Goal: Contribute content: Contribute content

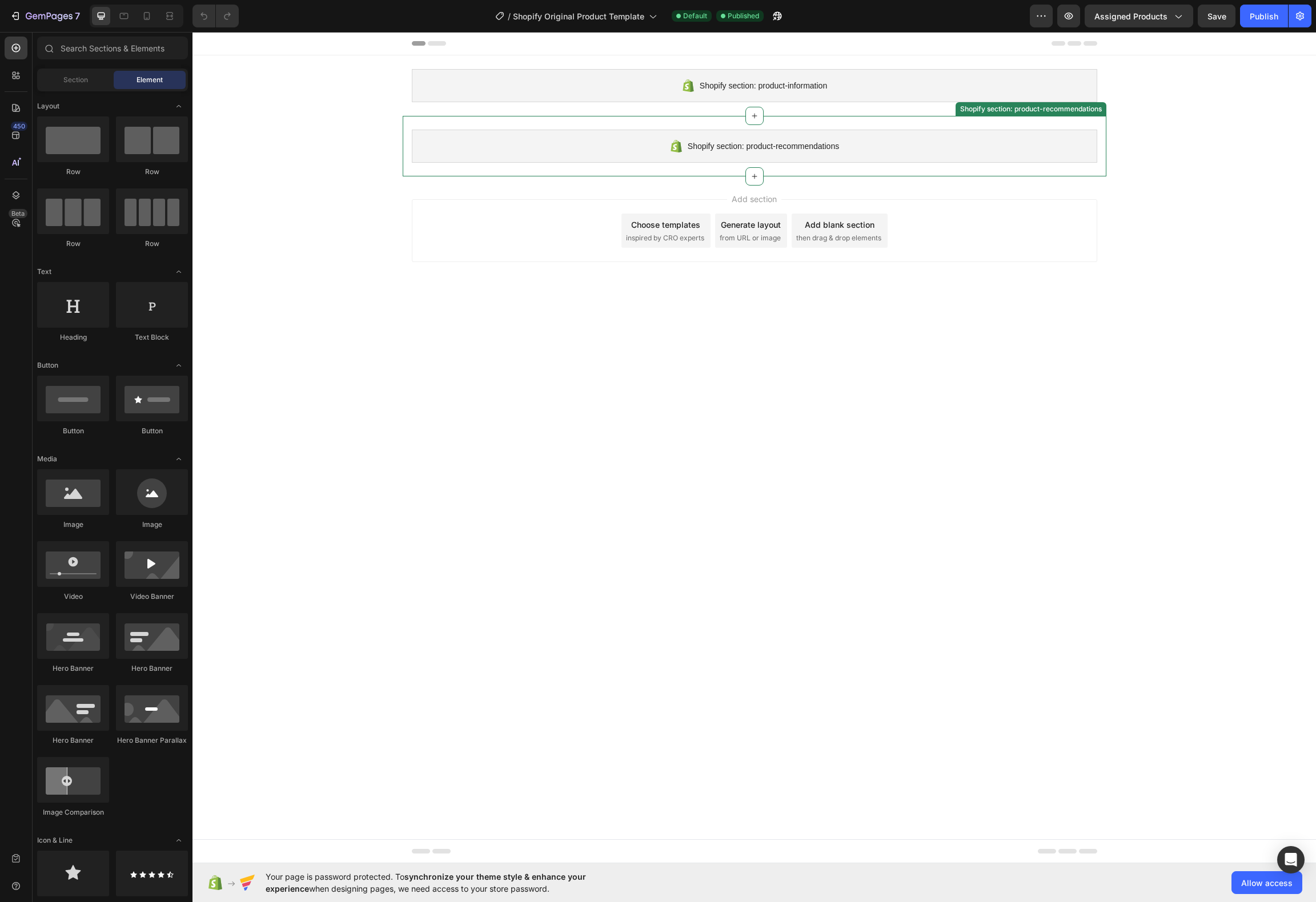
click at [664, 142] on div "Shopify section: product-recommendations" at bounding box center [754, 146] width 685 height 33
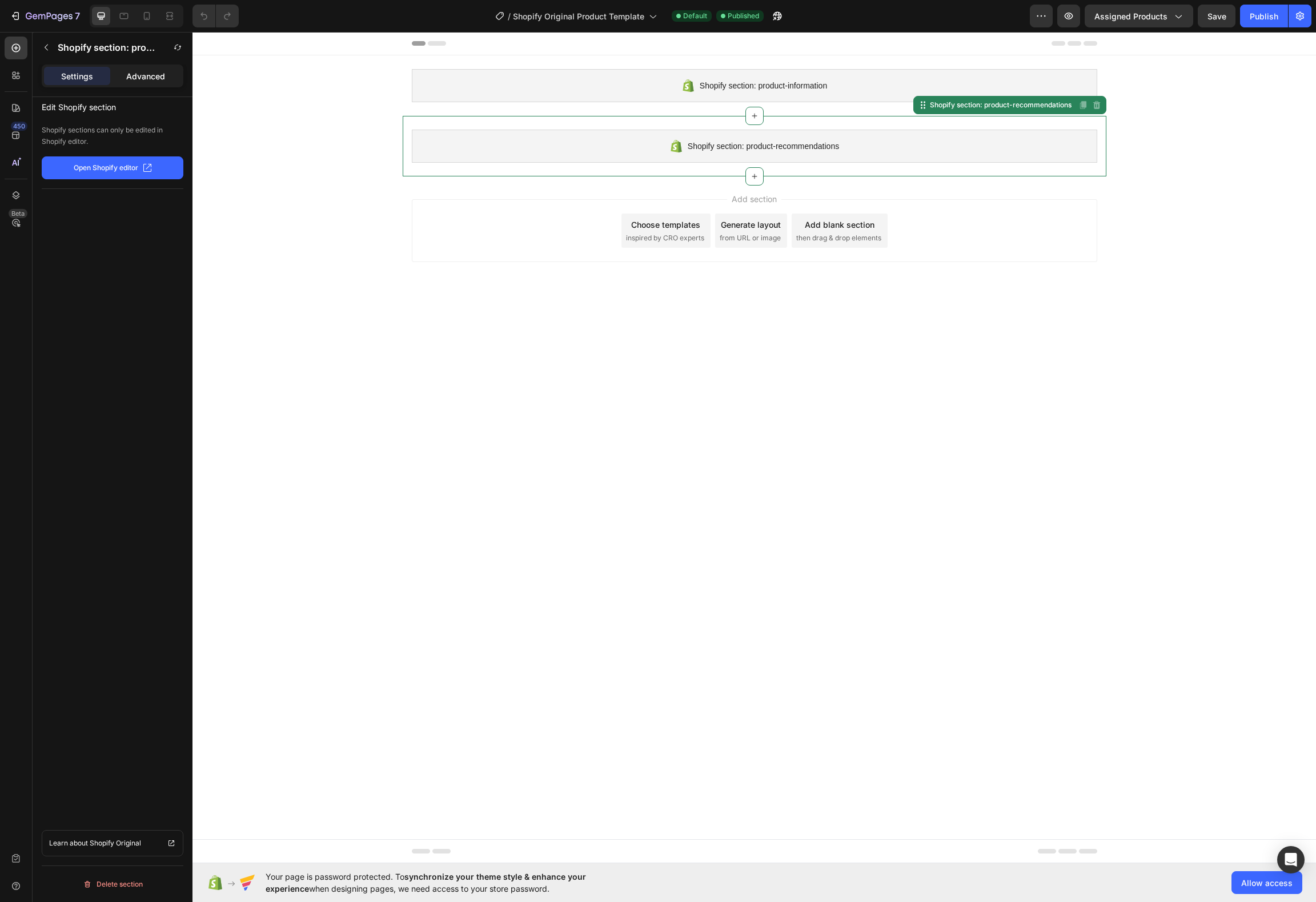
click at [137, 83] on div "Advanced" at bounding box center [145, 76] width 66 height 19
click at [48, 51] on icon "button" at bounding box center [47, 48] width 4 height 6
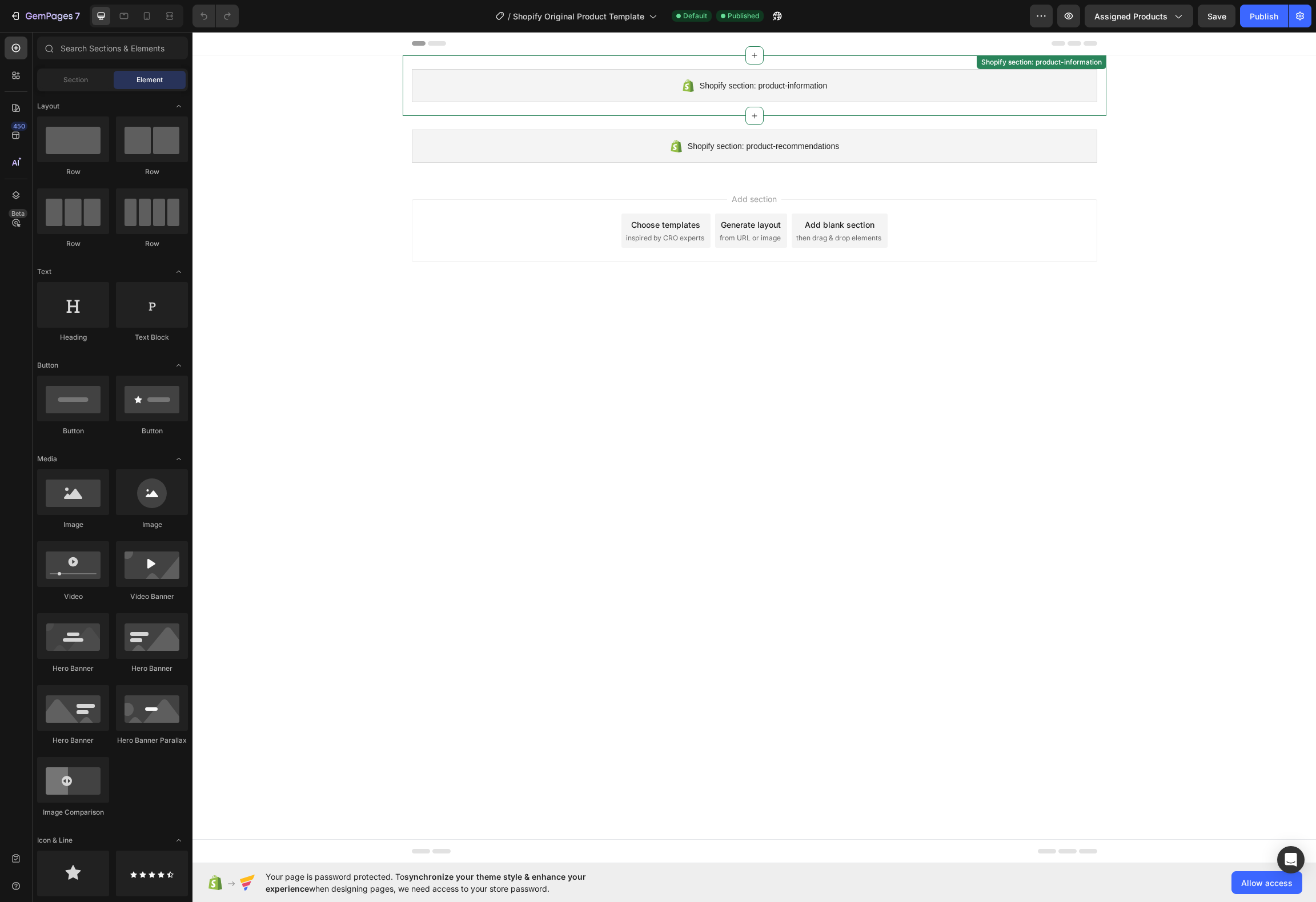
click at [677, 89] on div "Shopify section: product-information" at bounding box center [754, 86] width 685 height 33
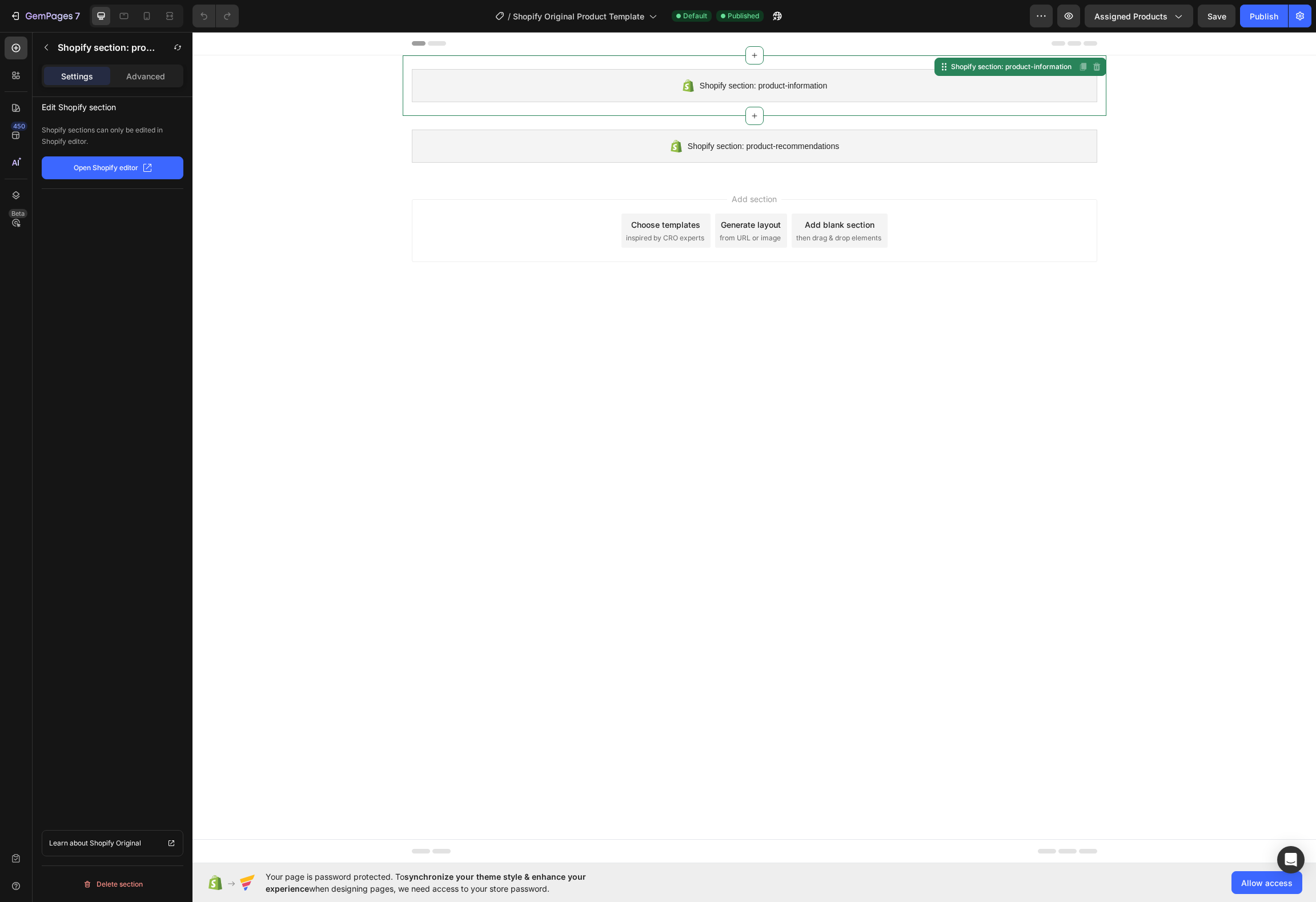
click at [667, 241] on span "inspired by CRO experts" at bounding box center [665, 238] width 78 height 11
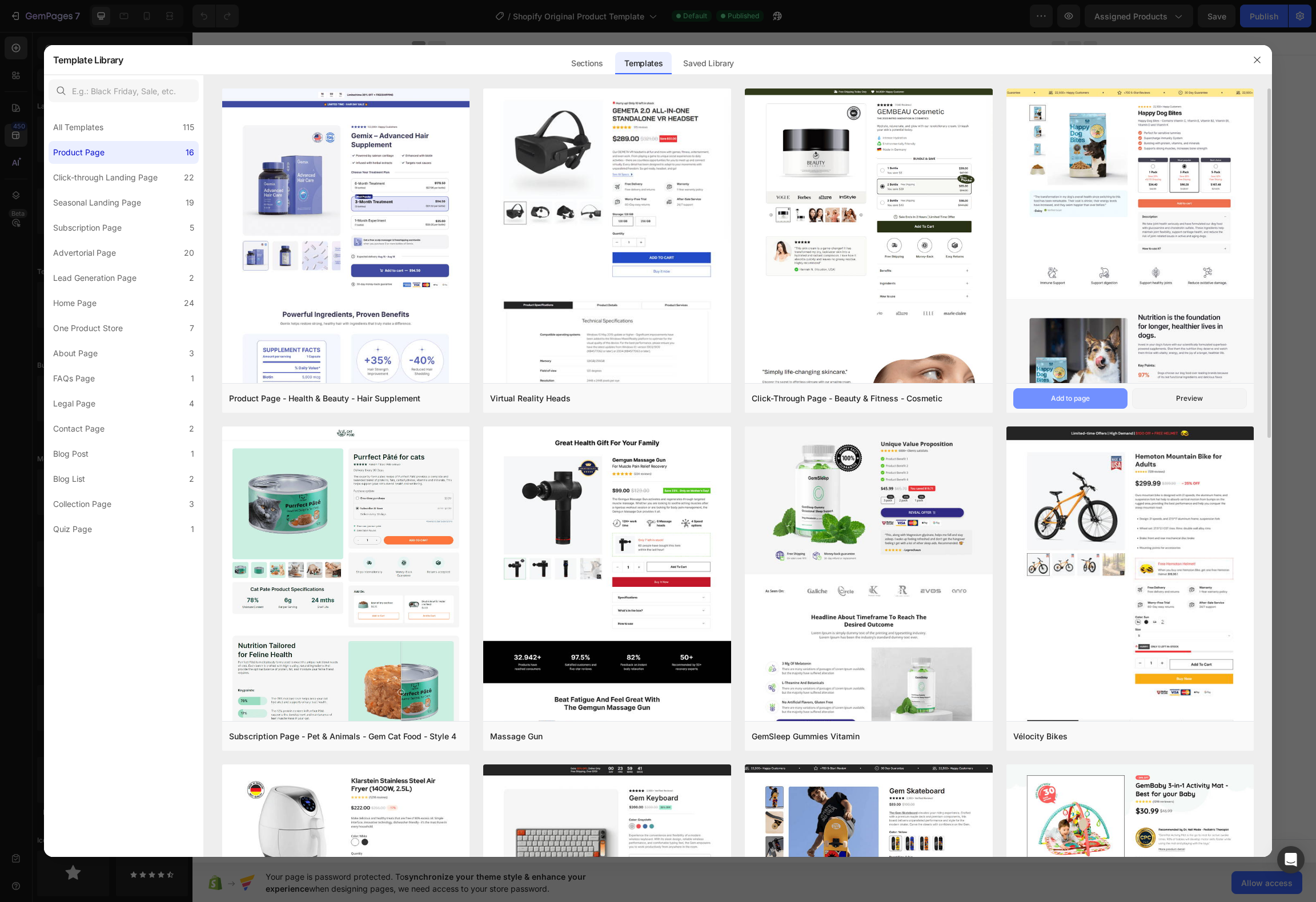
click at [1103, 395] on button "Add to page" at bounding box center [1070, 398] width 115 height 20
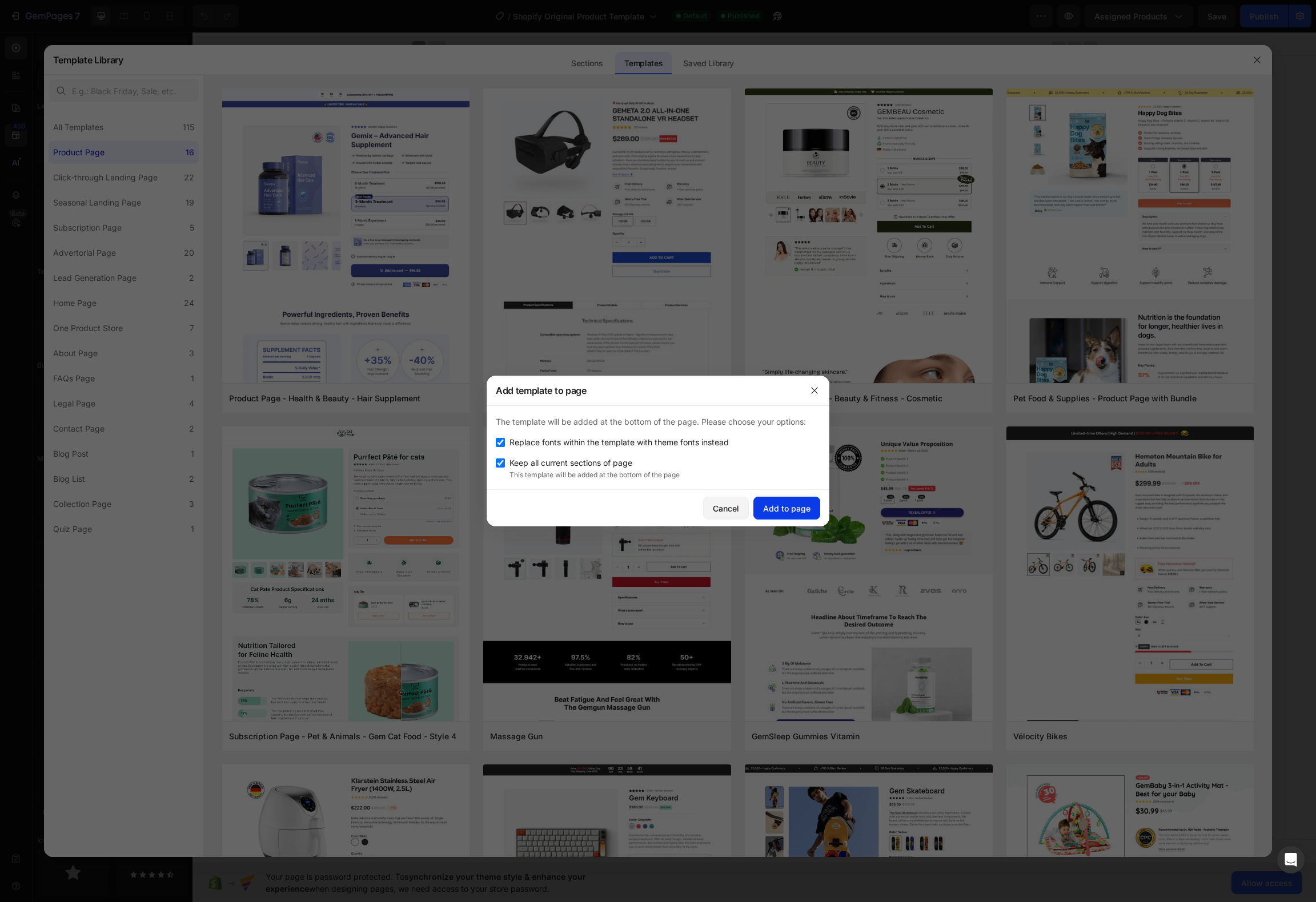
click at [774, 506] on div "Add to page" at bounding box center [787, 508] width 48 height 12
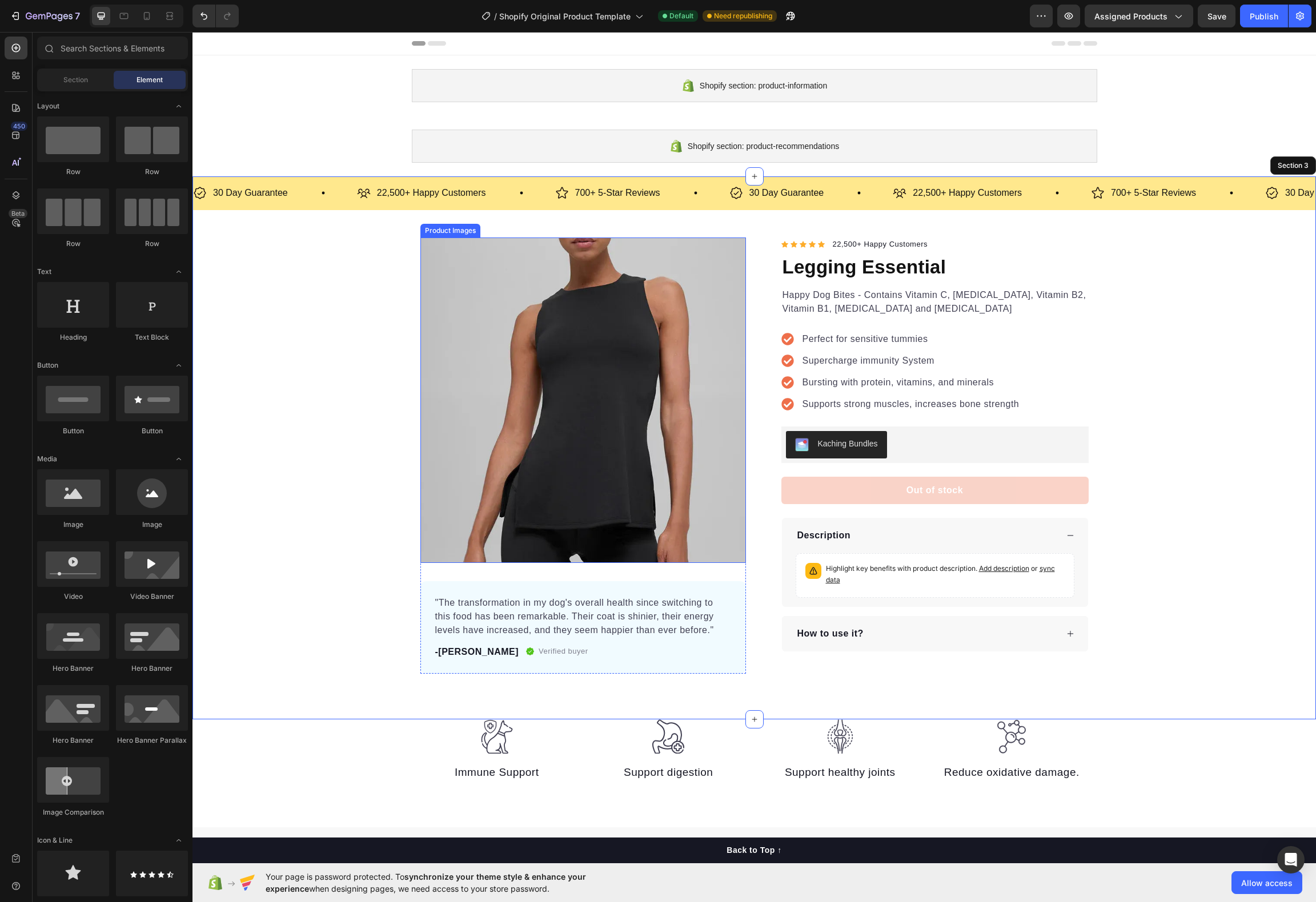
click at [681, 354] on img at bounding box center [583, 401] width 326 height 326
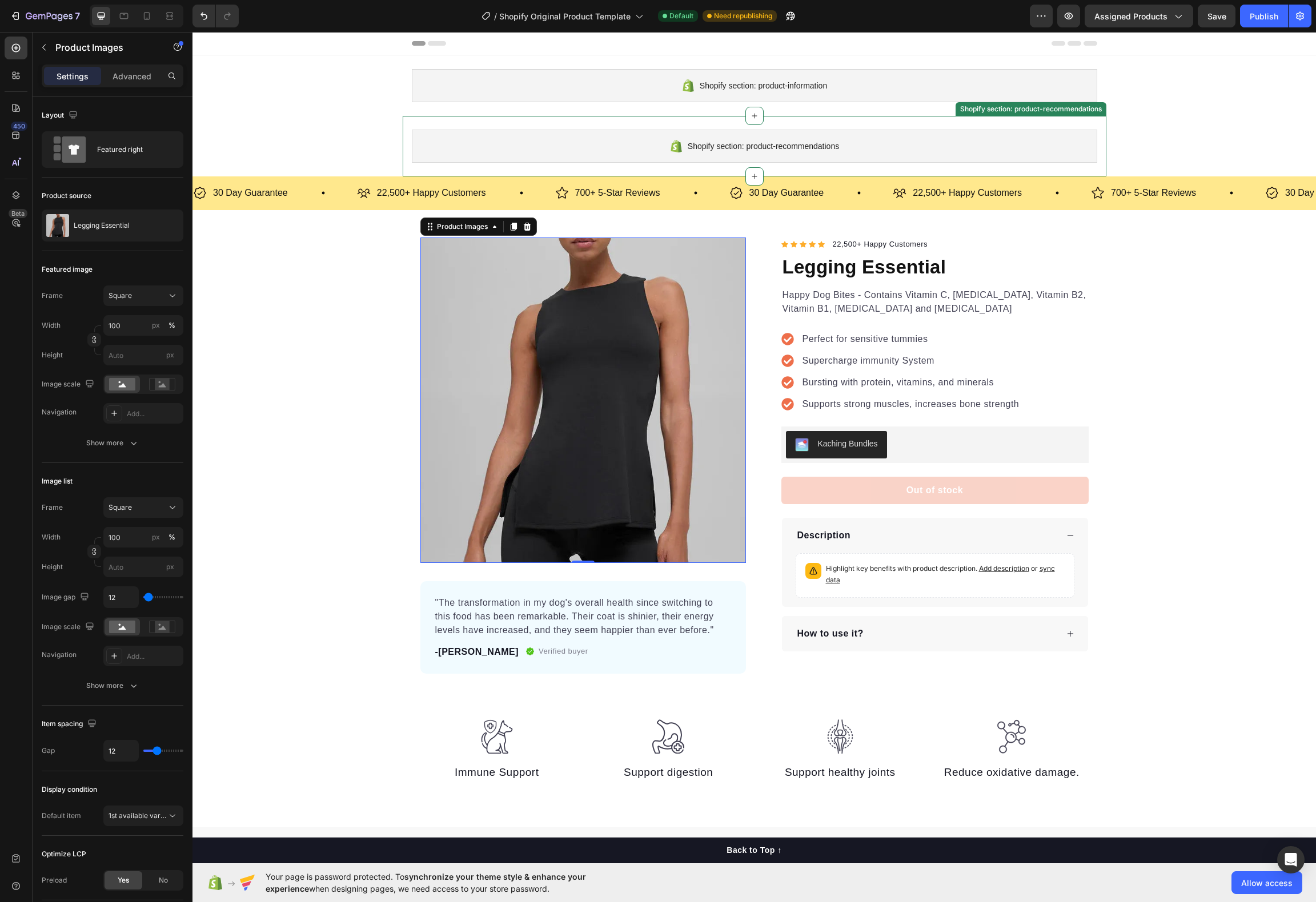
click at [839, 118] on div "Shopify section: product-recommendations Shopify section: product-recommendatio…" at bounding box center [755, 146] width 704 height 60
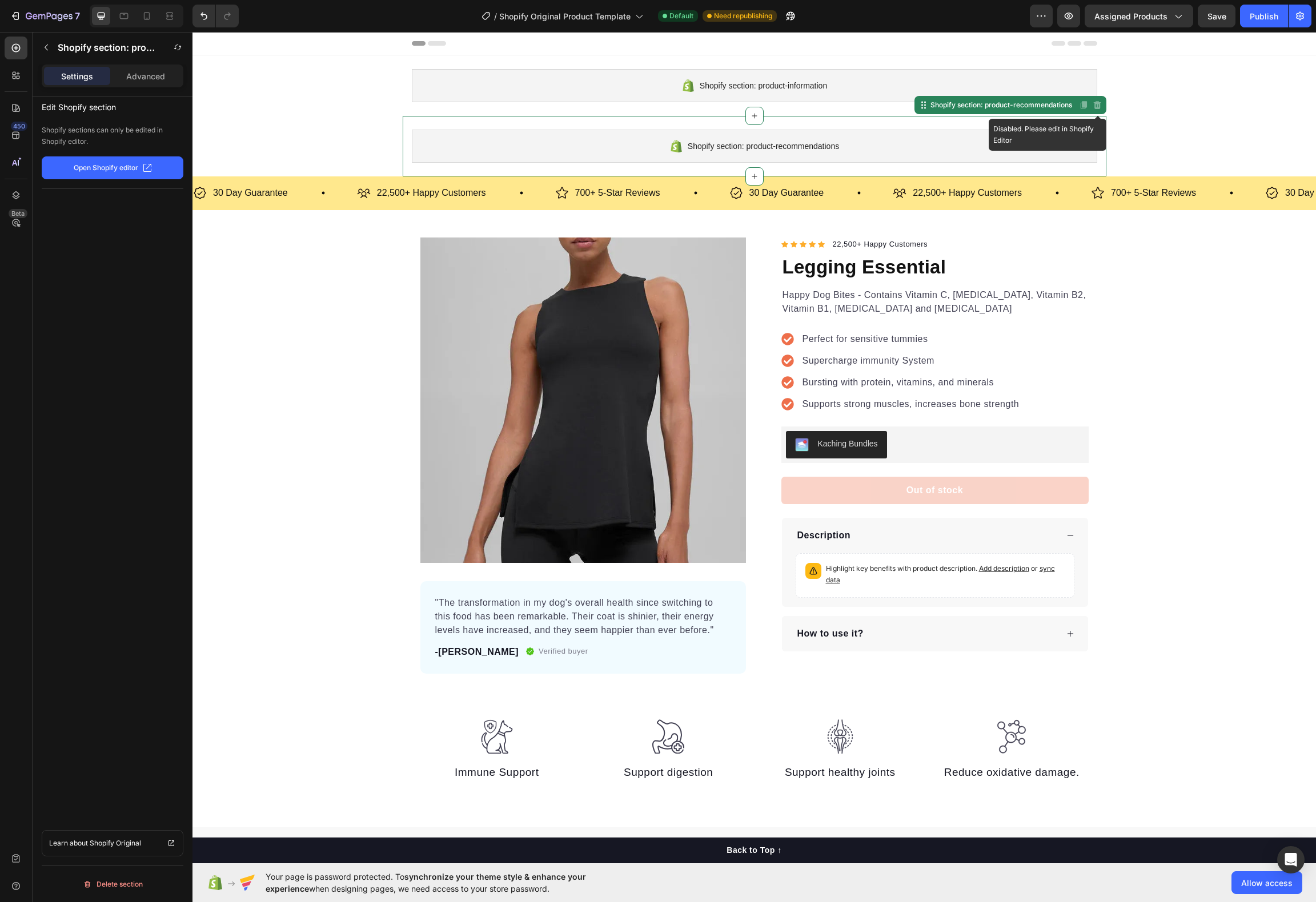
click at [1095, 106] on icon at bounding box center [1097, 104] width 9 height 9
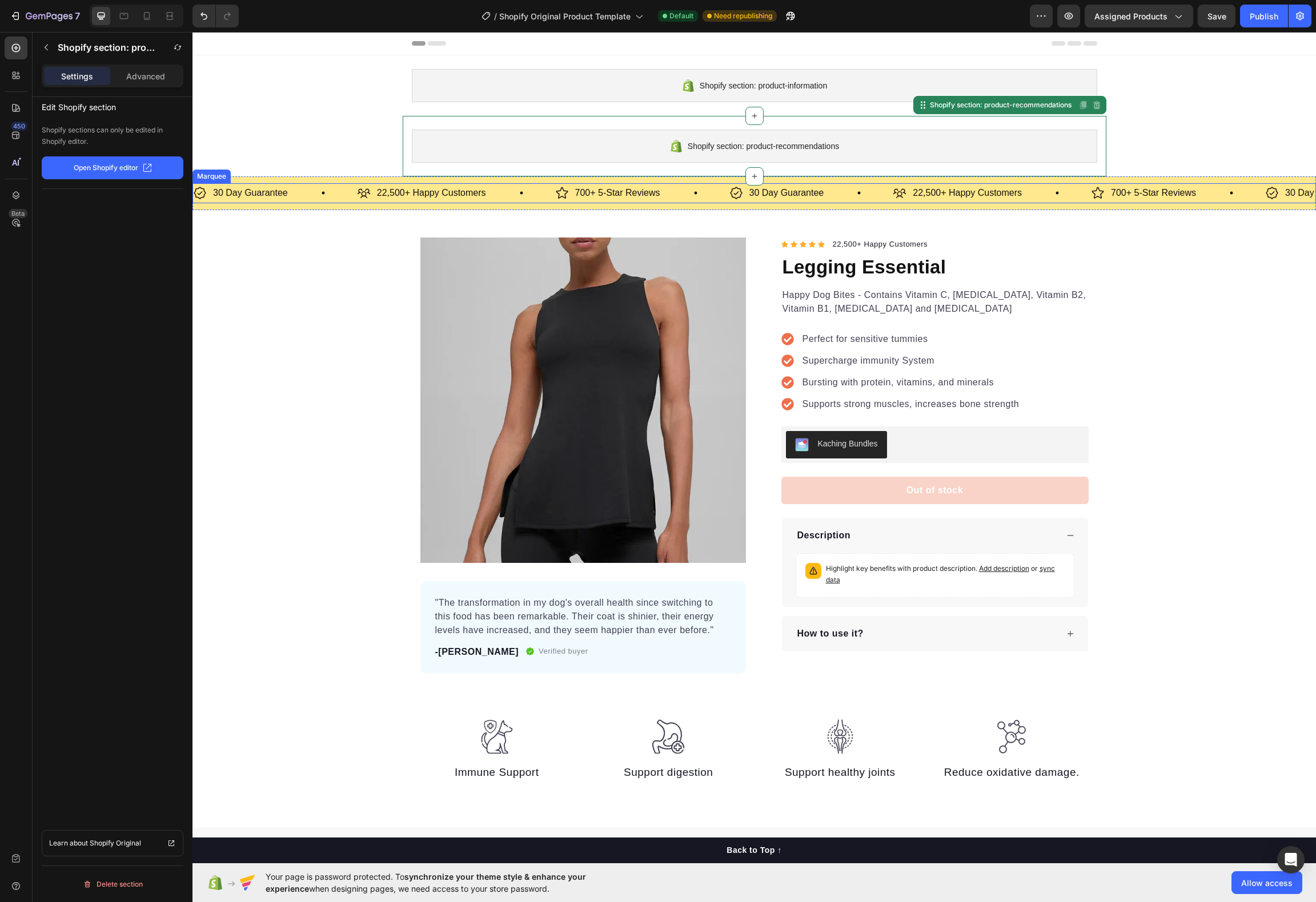
click at [871, 195] on div "30 Day Guarantee Item List" at bounding box center [811, 193] width 164 height 20
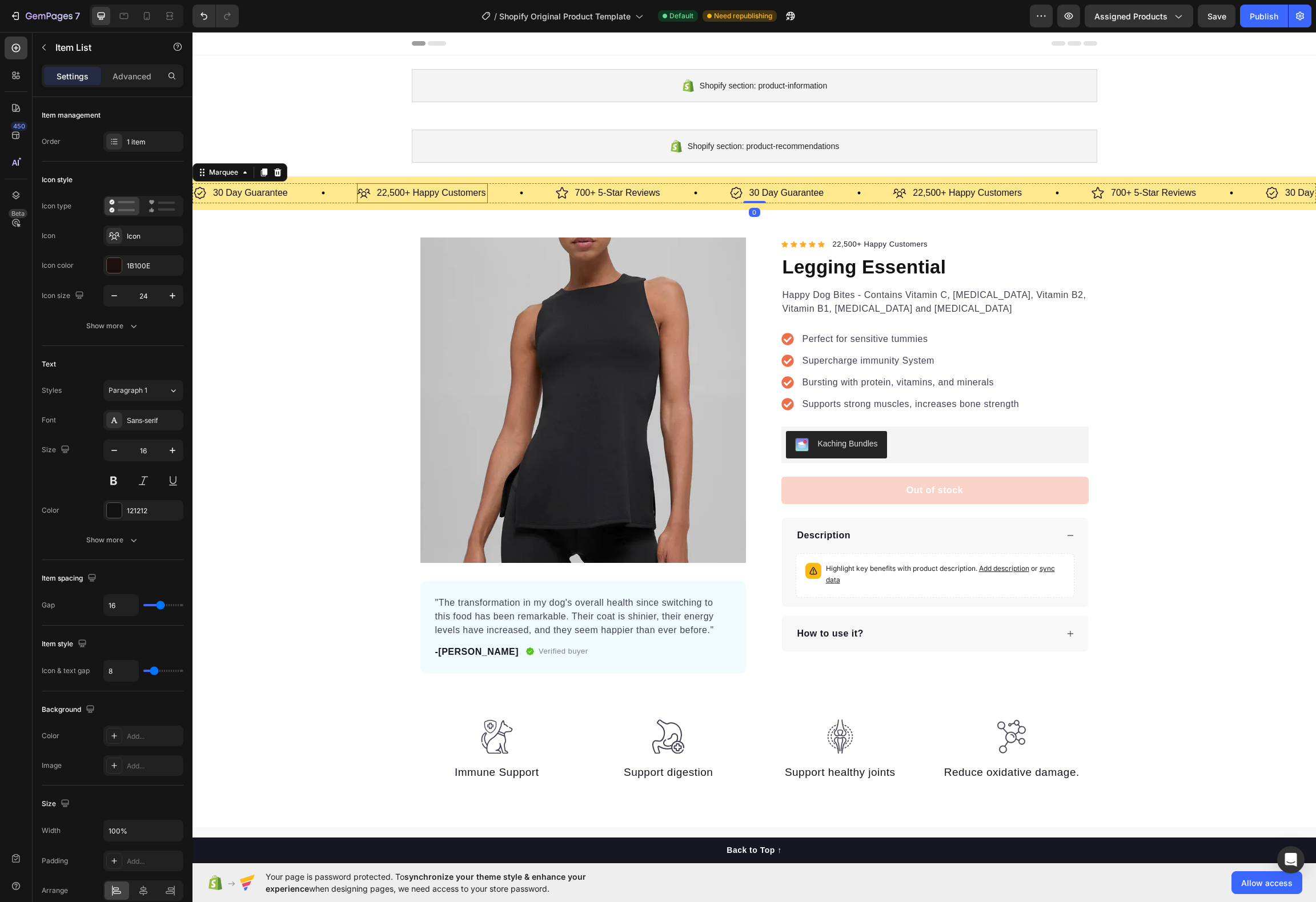
click at [428, 192] on p "22,500+ Happy Customers" at bounding box center [432, 193] width 109 height 17
click at [429, 192] on p "22,500+ Happy Customers" at bounding box center [432, 193] width 109 height 17
click at [465, 194] on p "22,500+ Clientes Customers" at bounding box center [435, 193] width 115 height 17
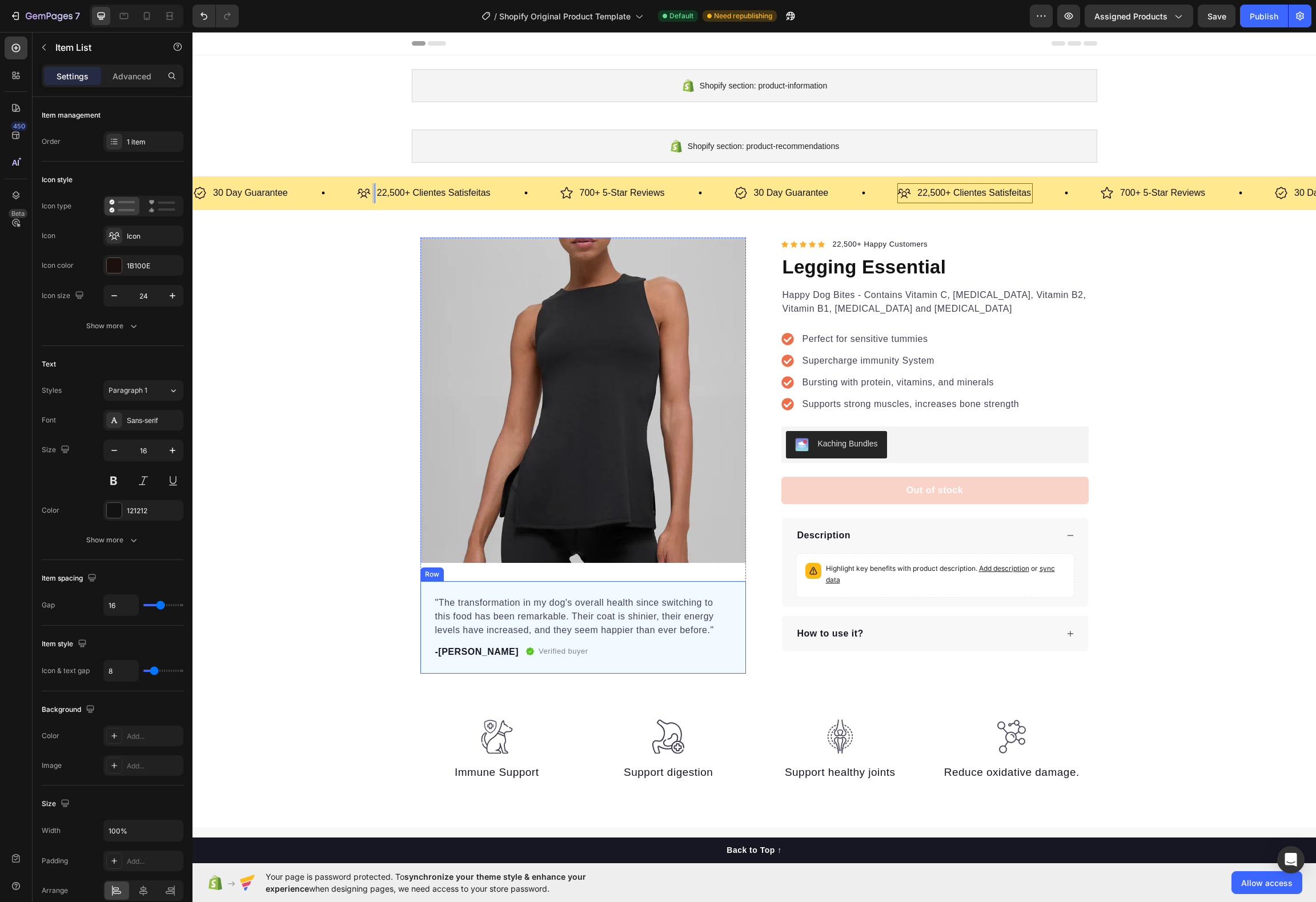
click at [624, 668] on div ""The transformation in my dog's overall health since switching to this food has…" at bounding box center [583, 627] width 326 height 93
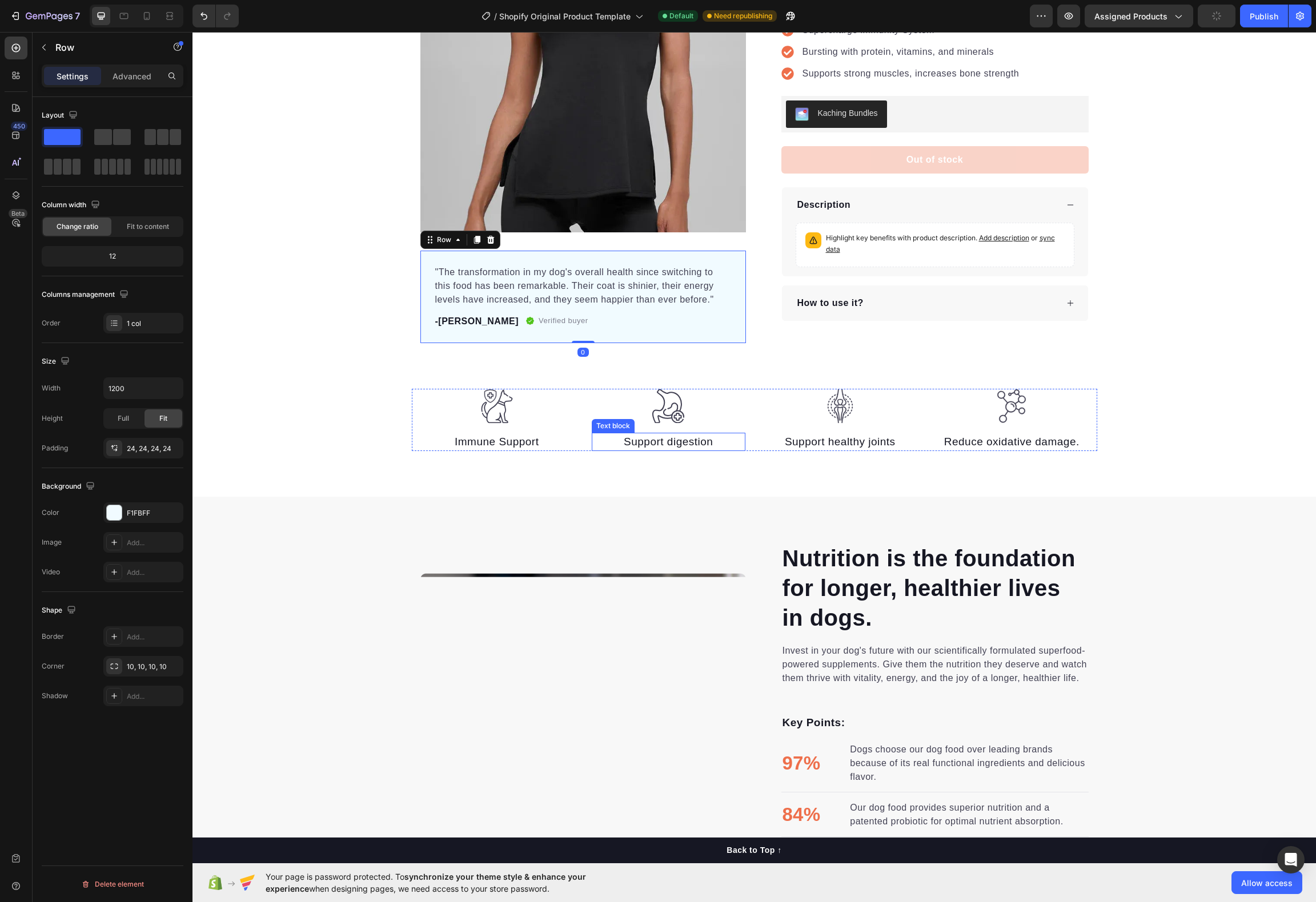
scroll to position [513, 0]
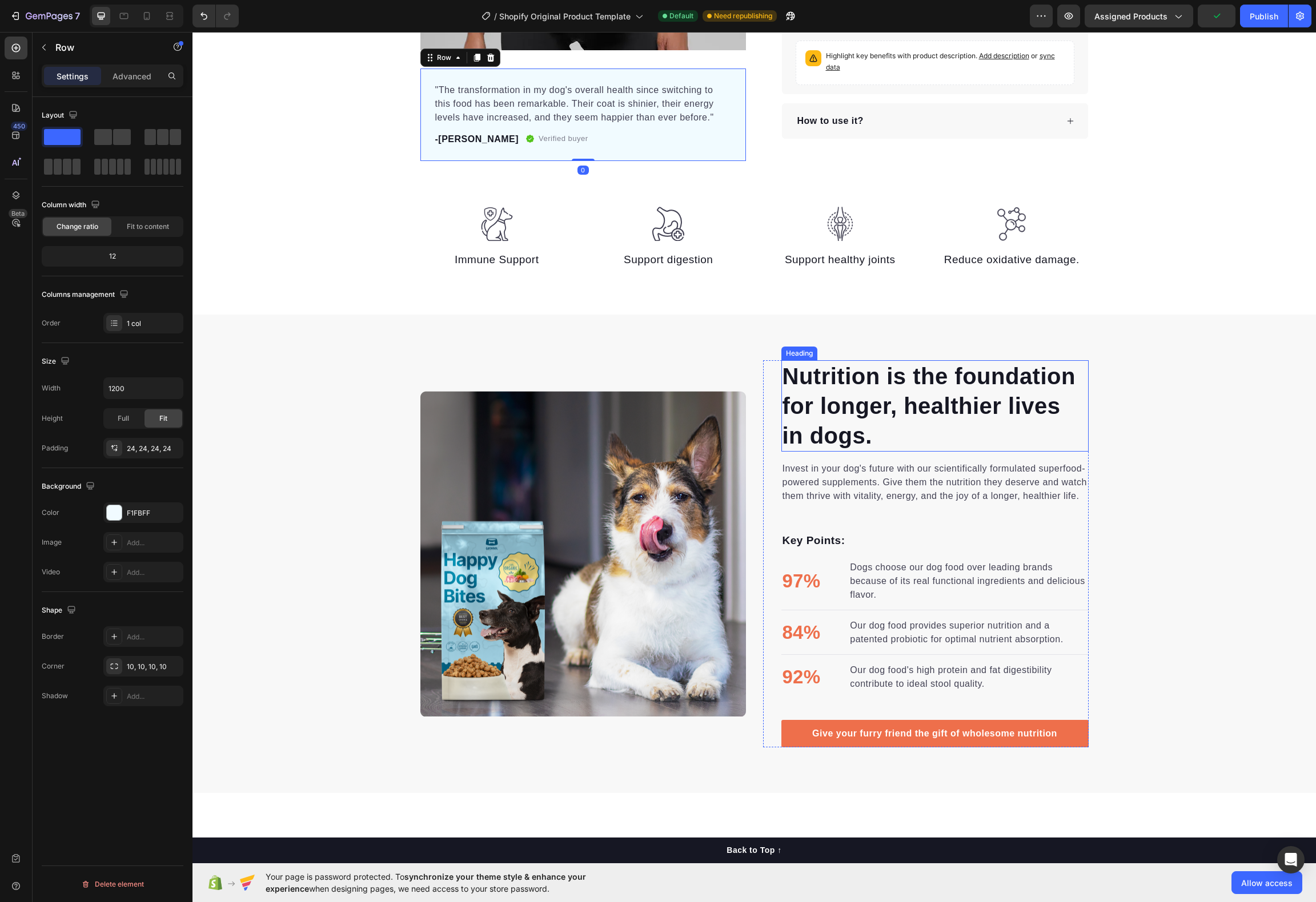
click at [828, 441] on p "Nutrition is the foundation for longer, healthier lives in dogs." at bounding box center [934, 406] width 305 height 89
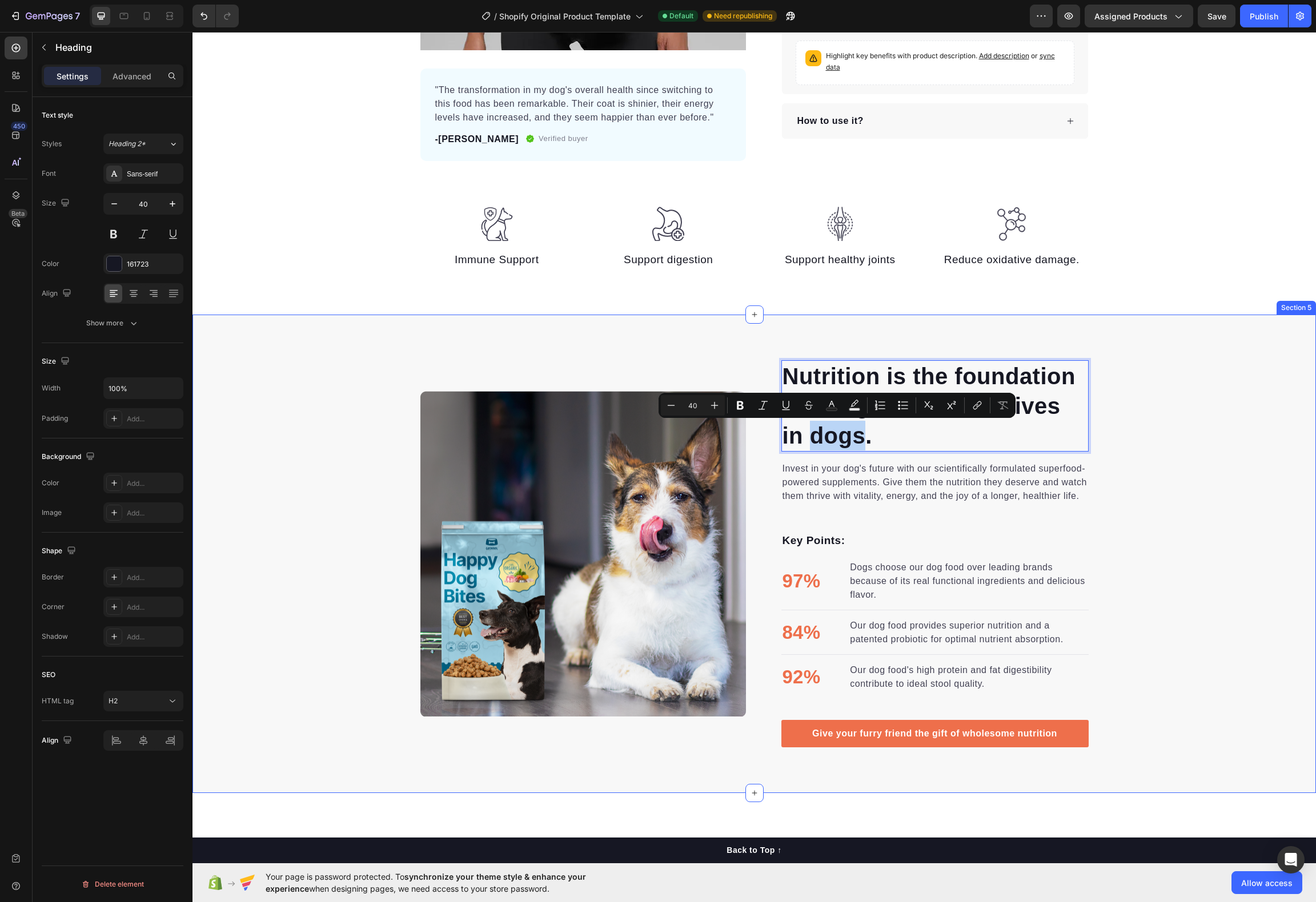
click at [884, 335] on div "Nutrition is the foundation for longer, healthier lives in dogs. Heading 0 Inve…" at bounding box center [754, 554] width 1123 height 479
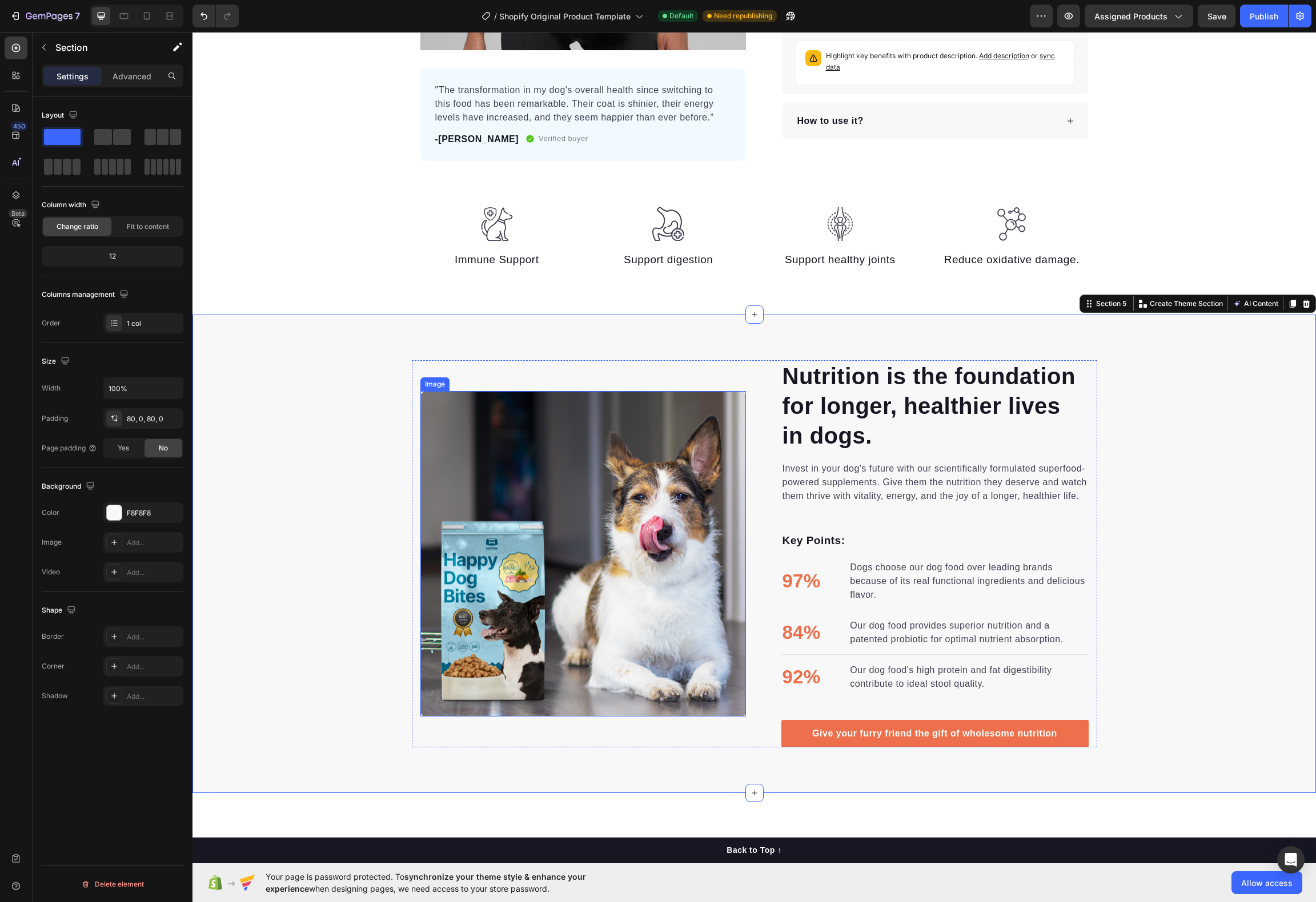
click at [618, 494] on img at bounding box center [583, 554] width 326 height 326
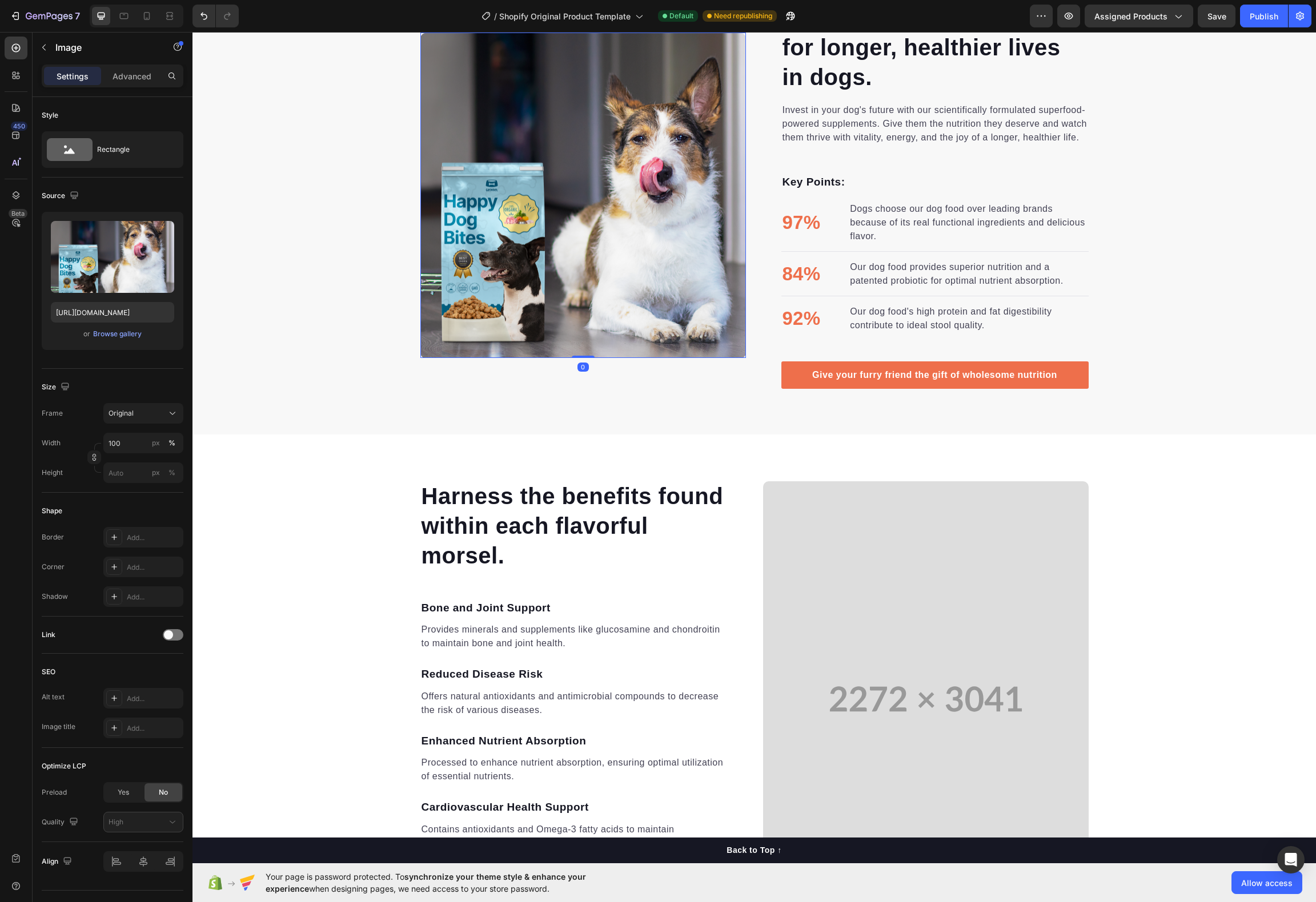
scroll to position [1070, 0]
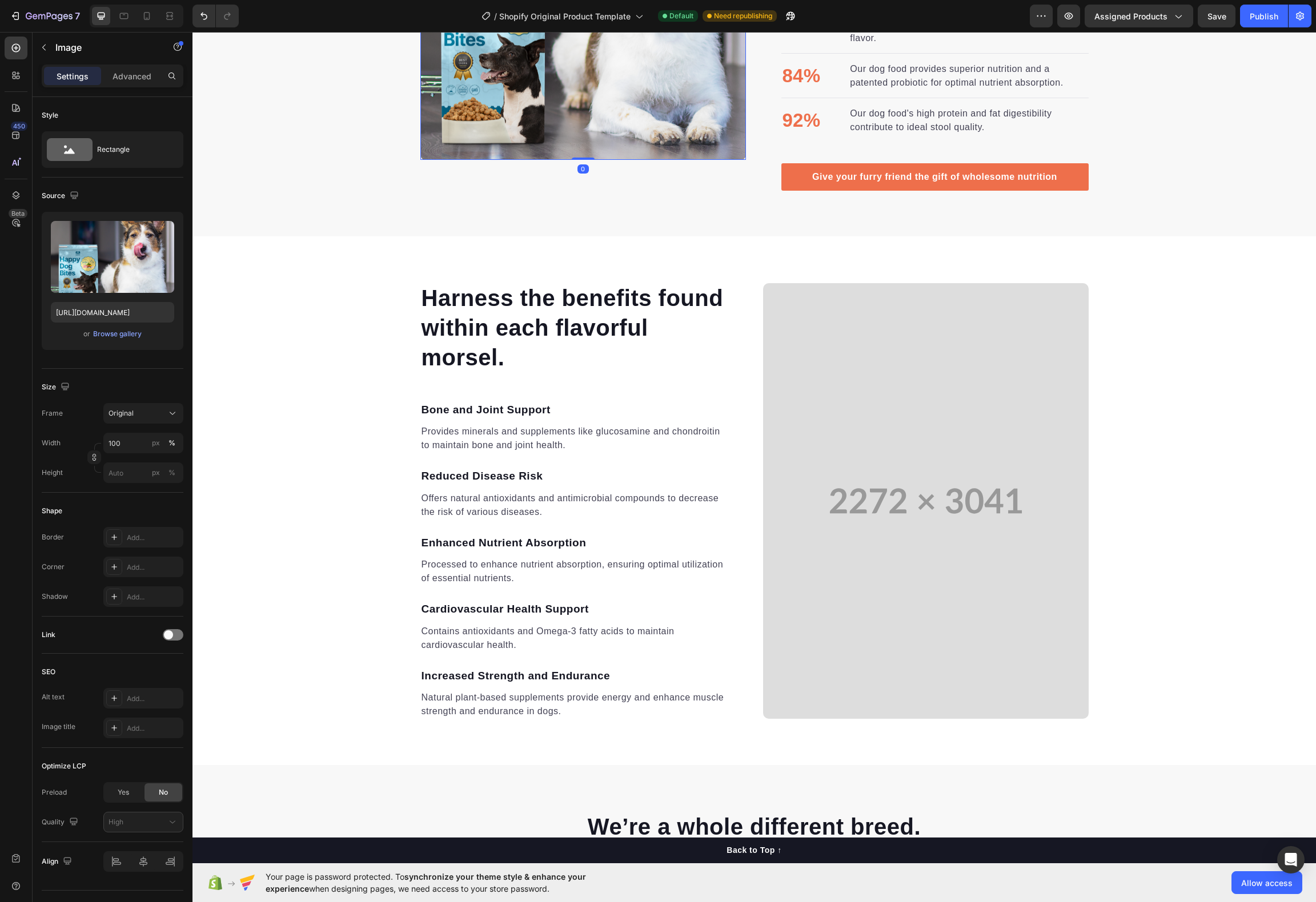
click at [618, 494] on p "Offers natural antioxidants and antimicrobial compounds to decrease the risk of…" at bounding box center [573, 505] width 305 height 27
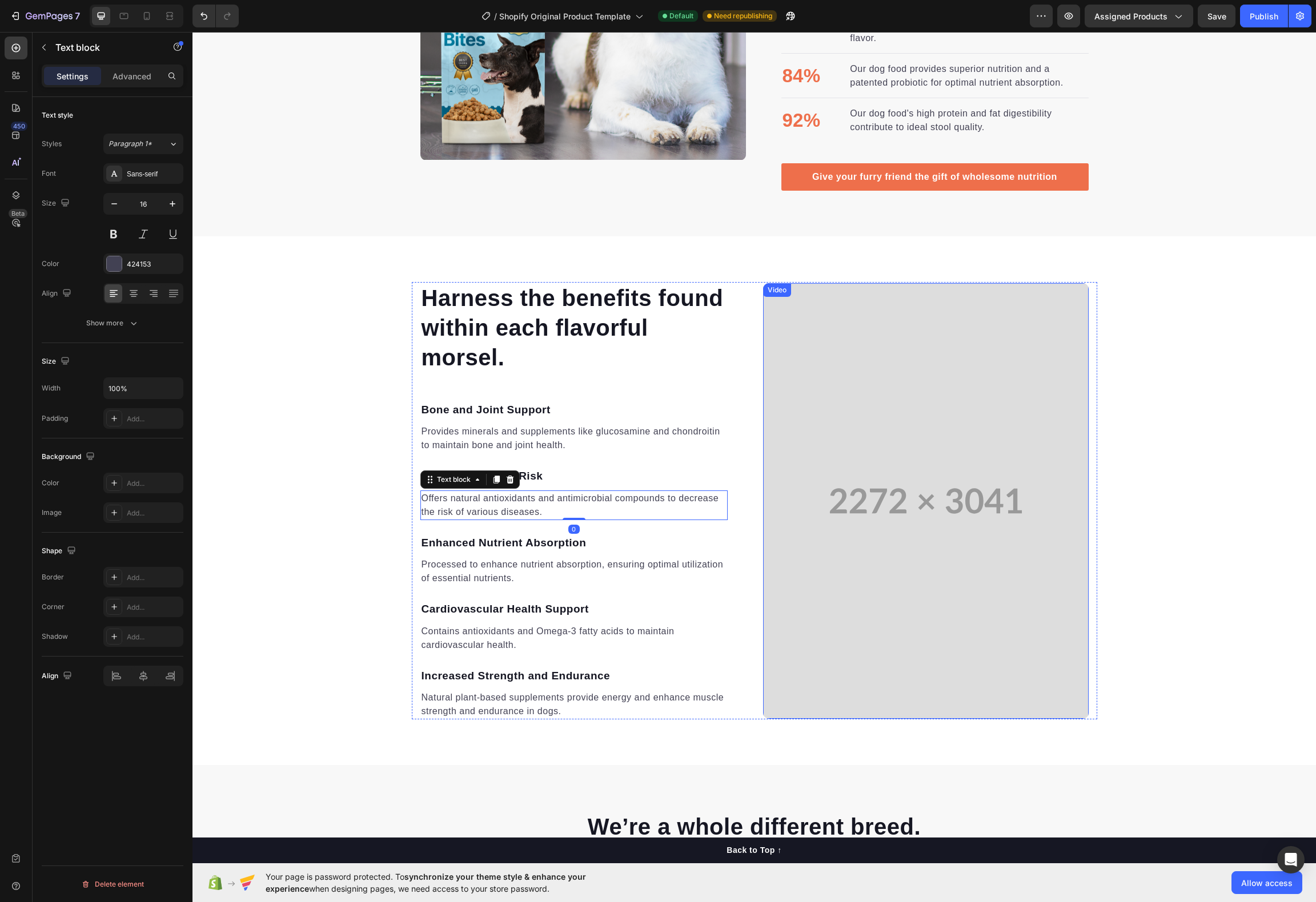
click at [813, 490] on video at bounding box center [926, 501] width 326 height 436
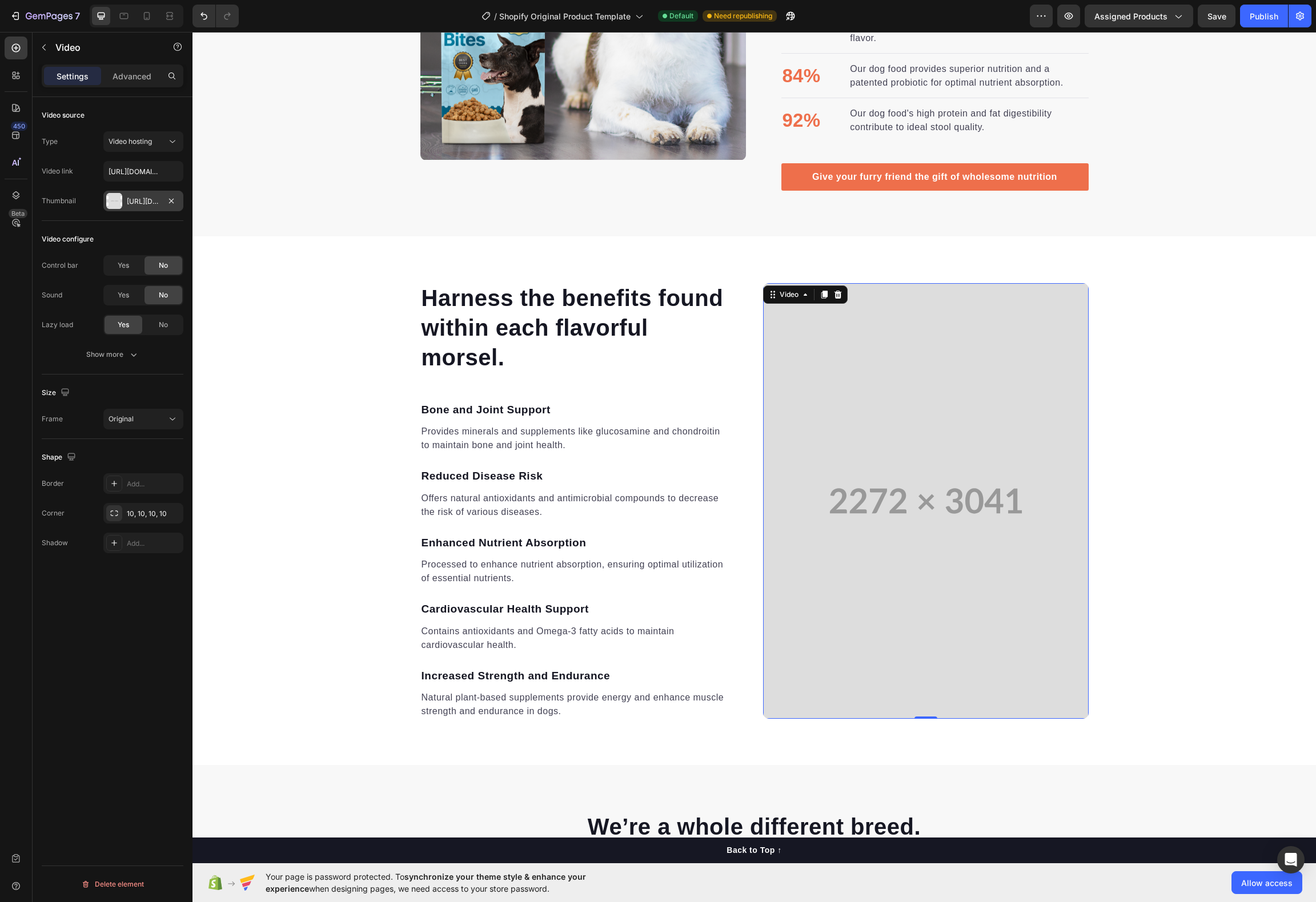
click at [137, 201] on div "Https://placehold.Co/2272x3041" at bounding box center [143, 201] width 33 height 11
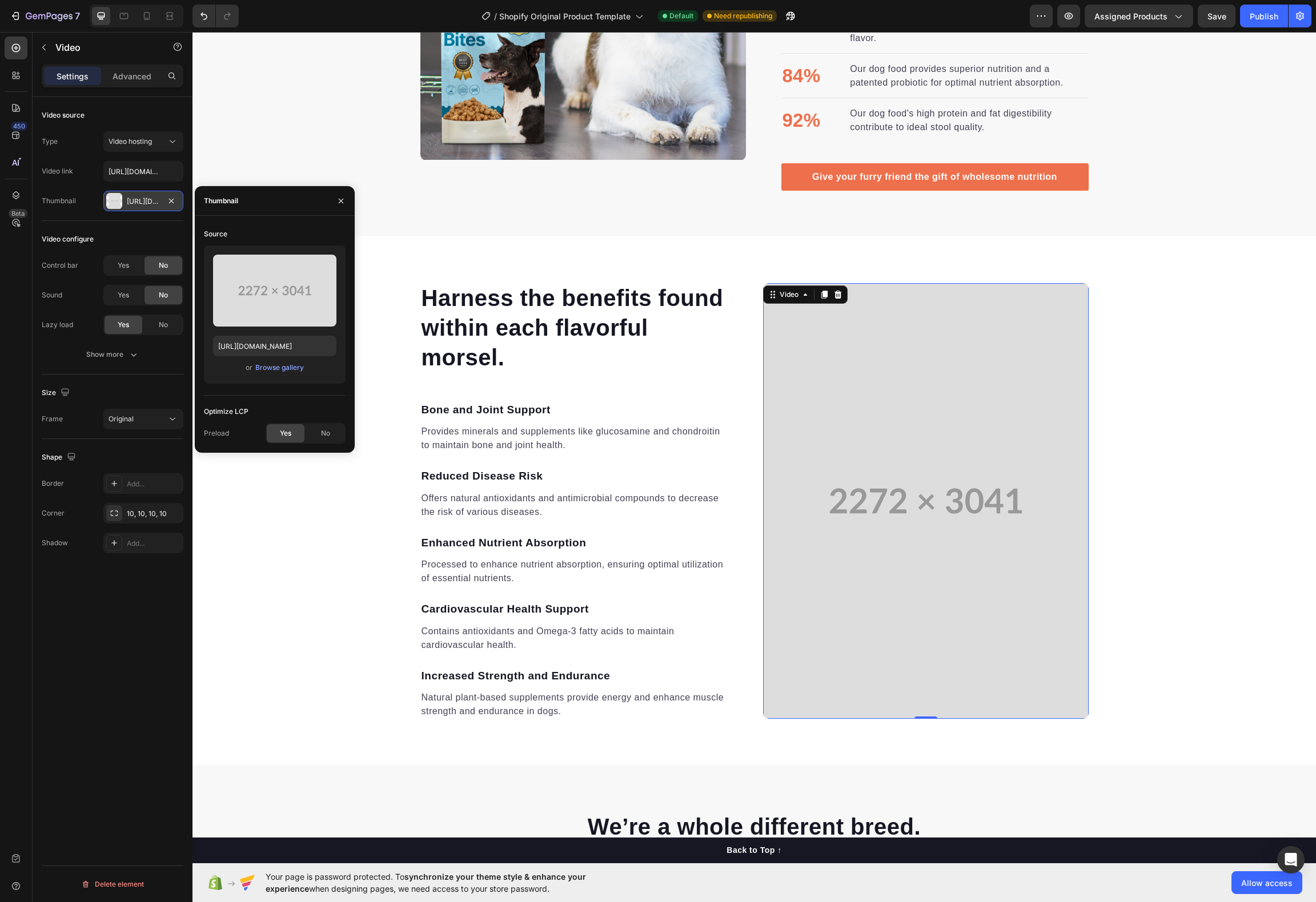
click at [137, 201] on div "Https://placehold.Co/2272x3041" at bounding box center [143, 201] width 33 height 11
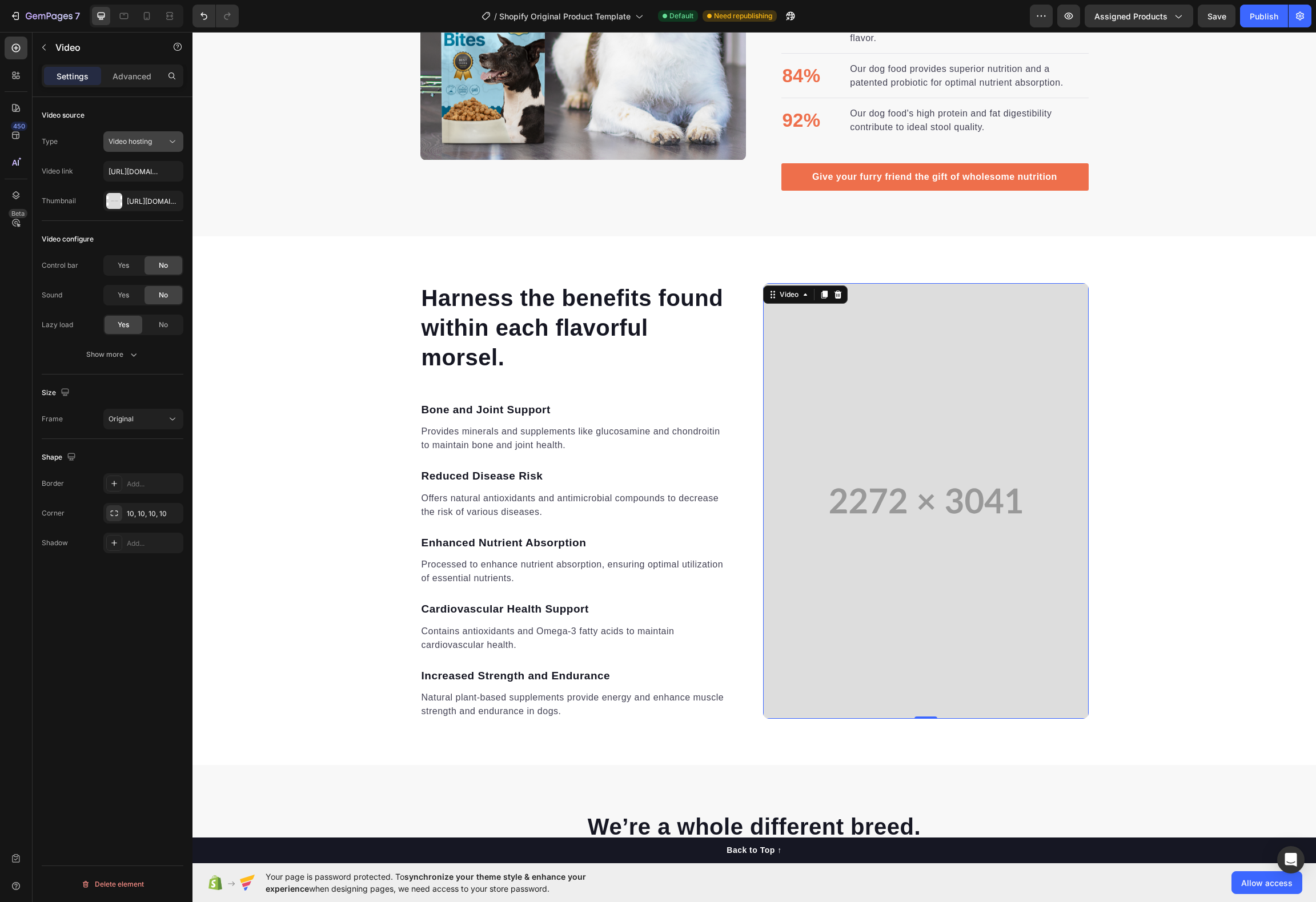
click at [129, 148] on button "Video hosting" at bounding box center [143, 141] width 80 height 20
click at [128, 138] on span "Video hosting" at bounding box center [130, 141] width 44 height 9
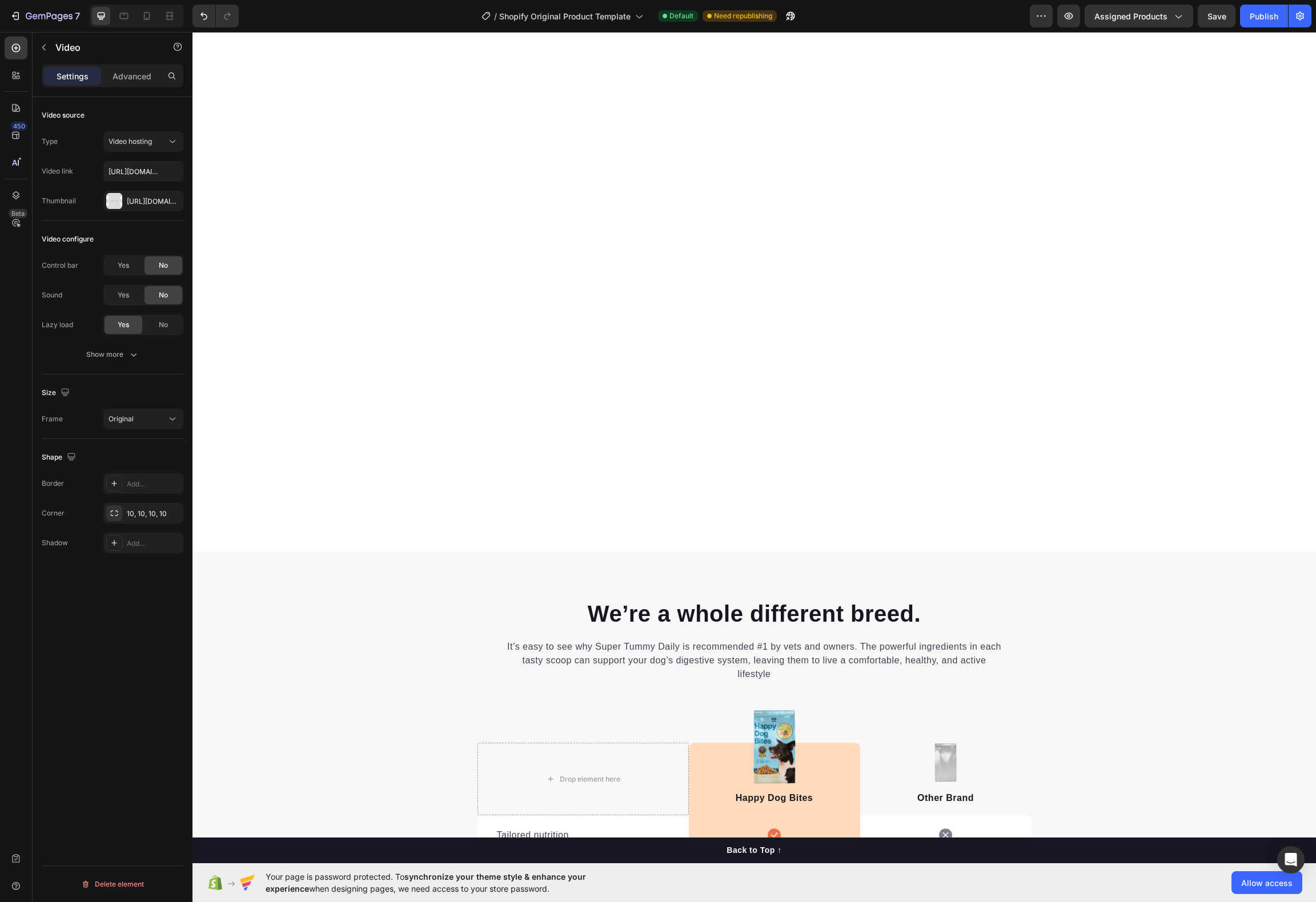
scroll to position [1820, 0]
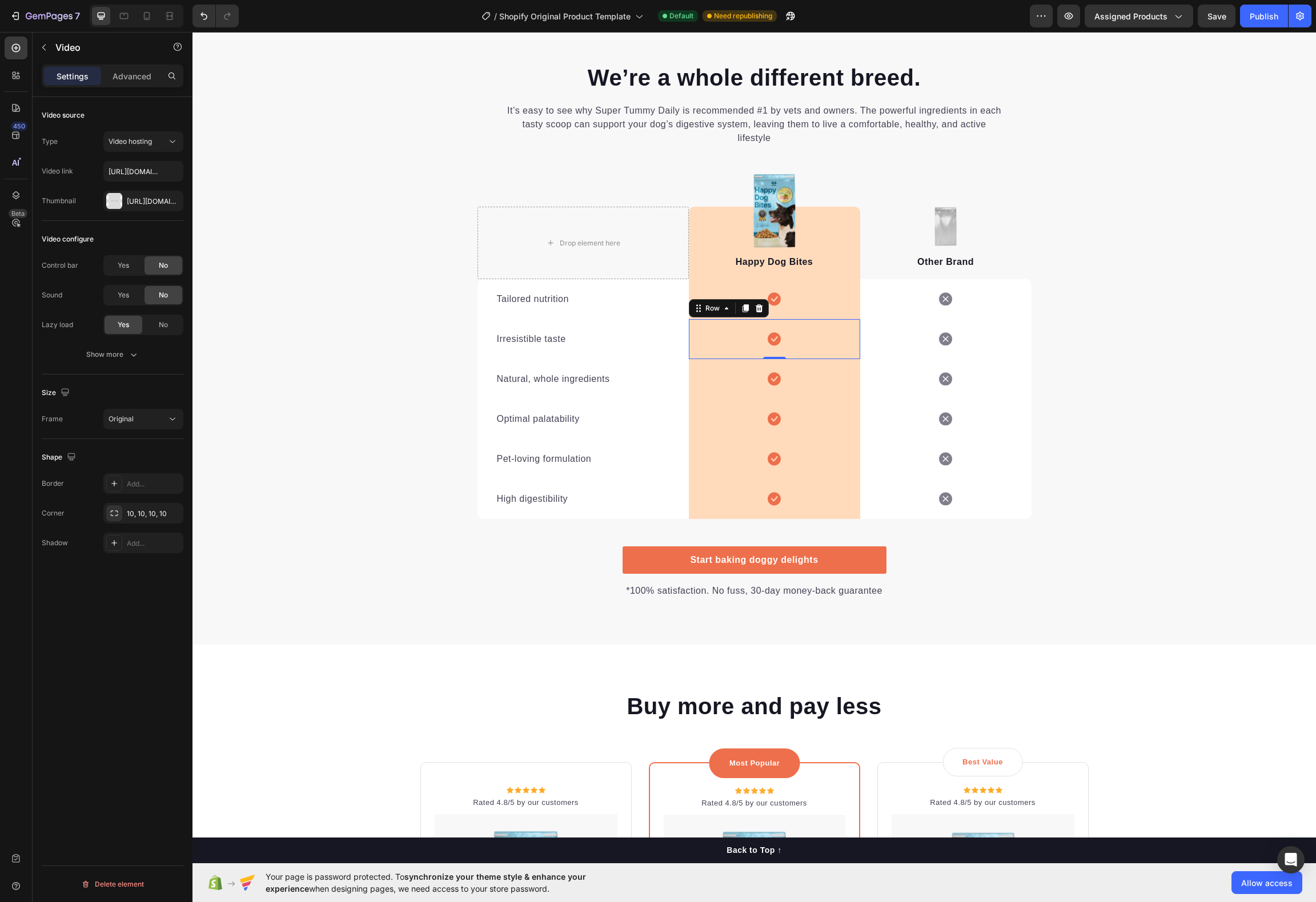
click at [731, 332] on div "Icon Row 0" at bounding box center [774, 338] width 172 height 40
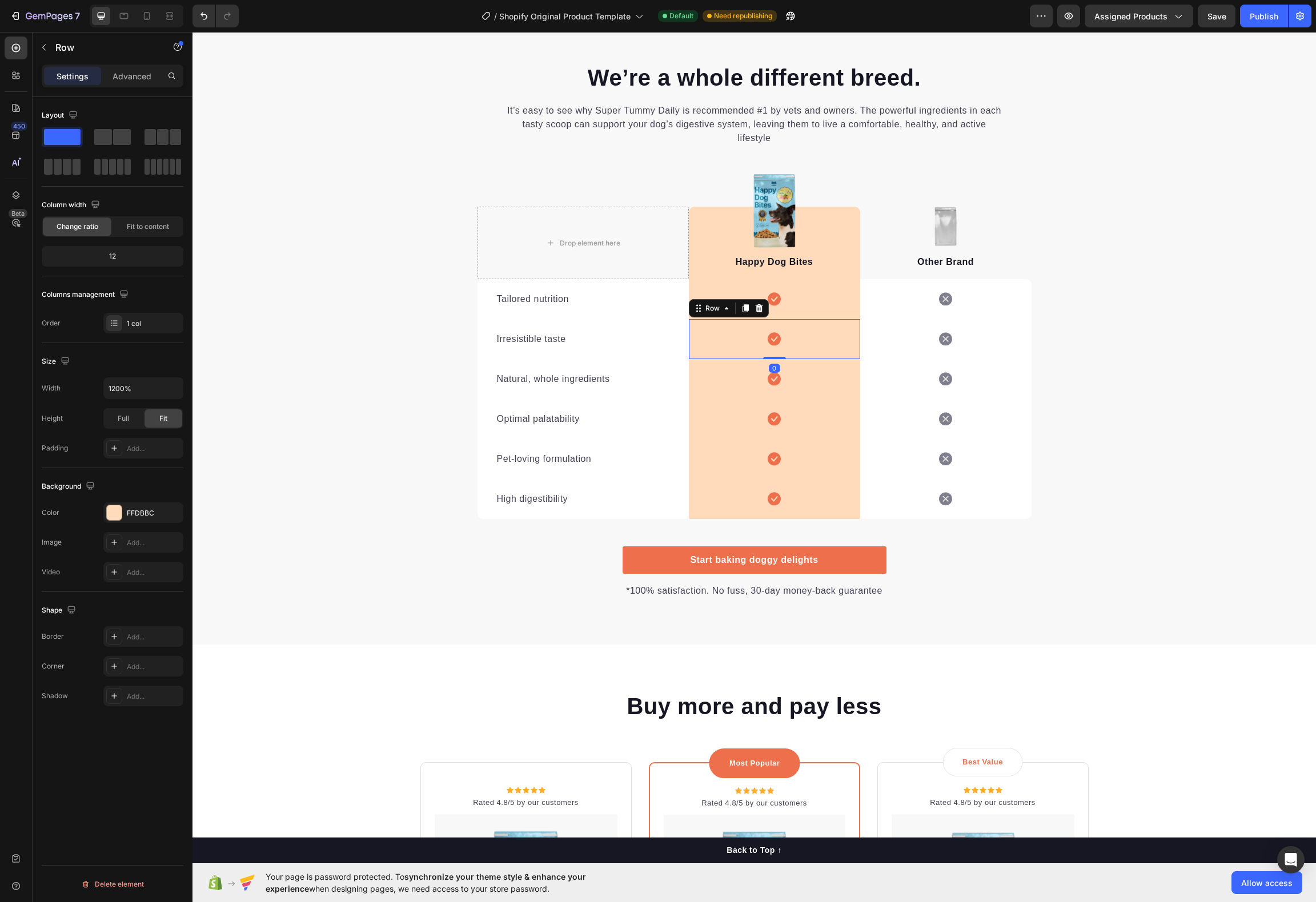
click at [752, 300] on div "Row" at bounding box center [728, 308] width 80 height 19
click at [781, 297] on div "Icon Row 0" at bounding box center [774, 298] width 172 height 40
click at [762, 242] on div "Happy Dog Bites Text block" at bounding box center [774, 243] width 172 height 72
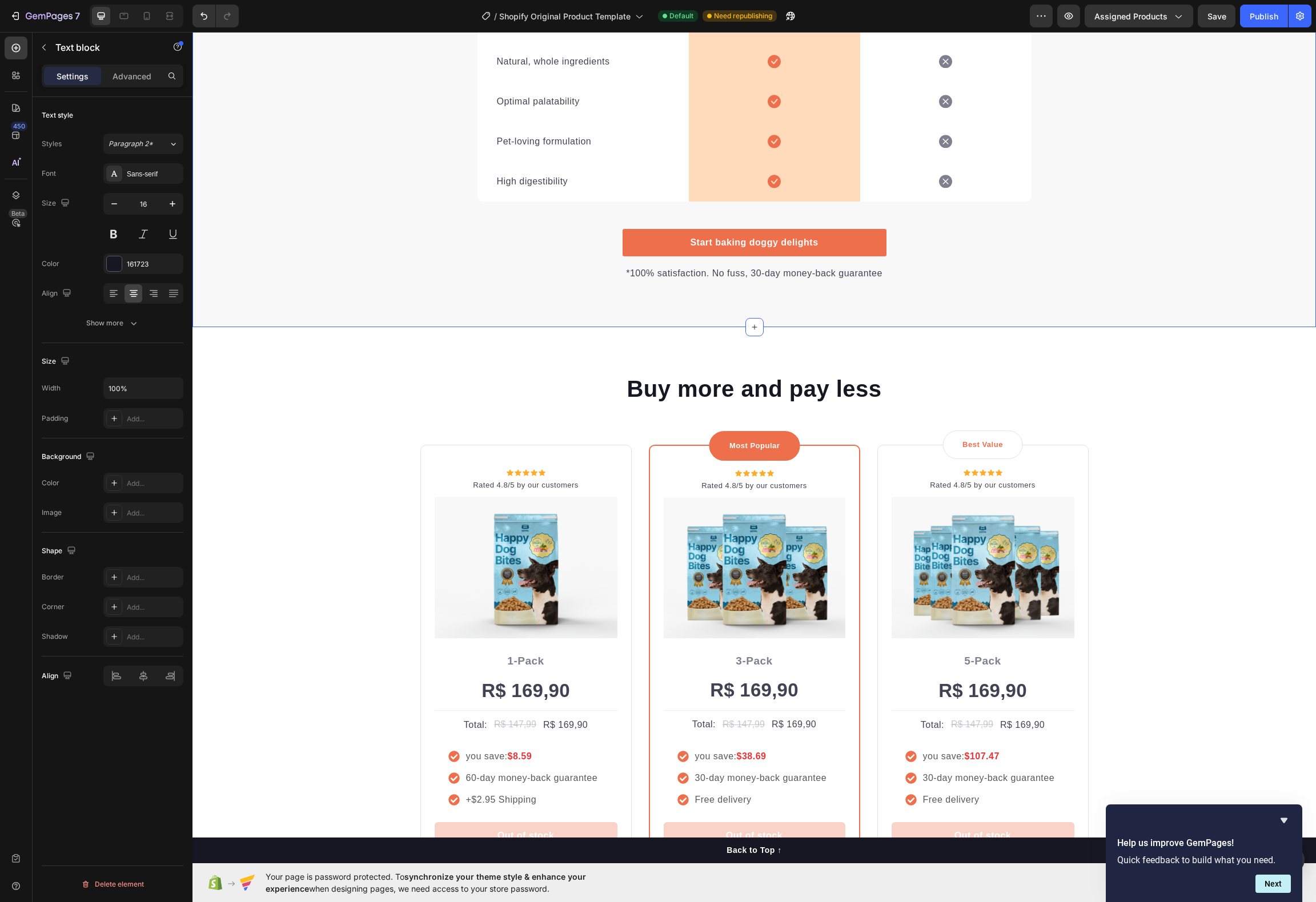
scroll to position [2224, 0]
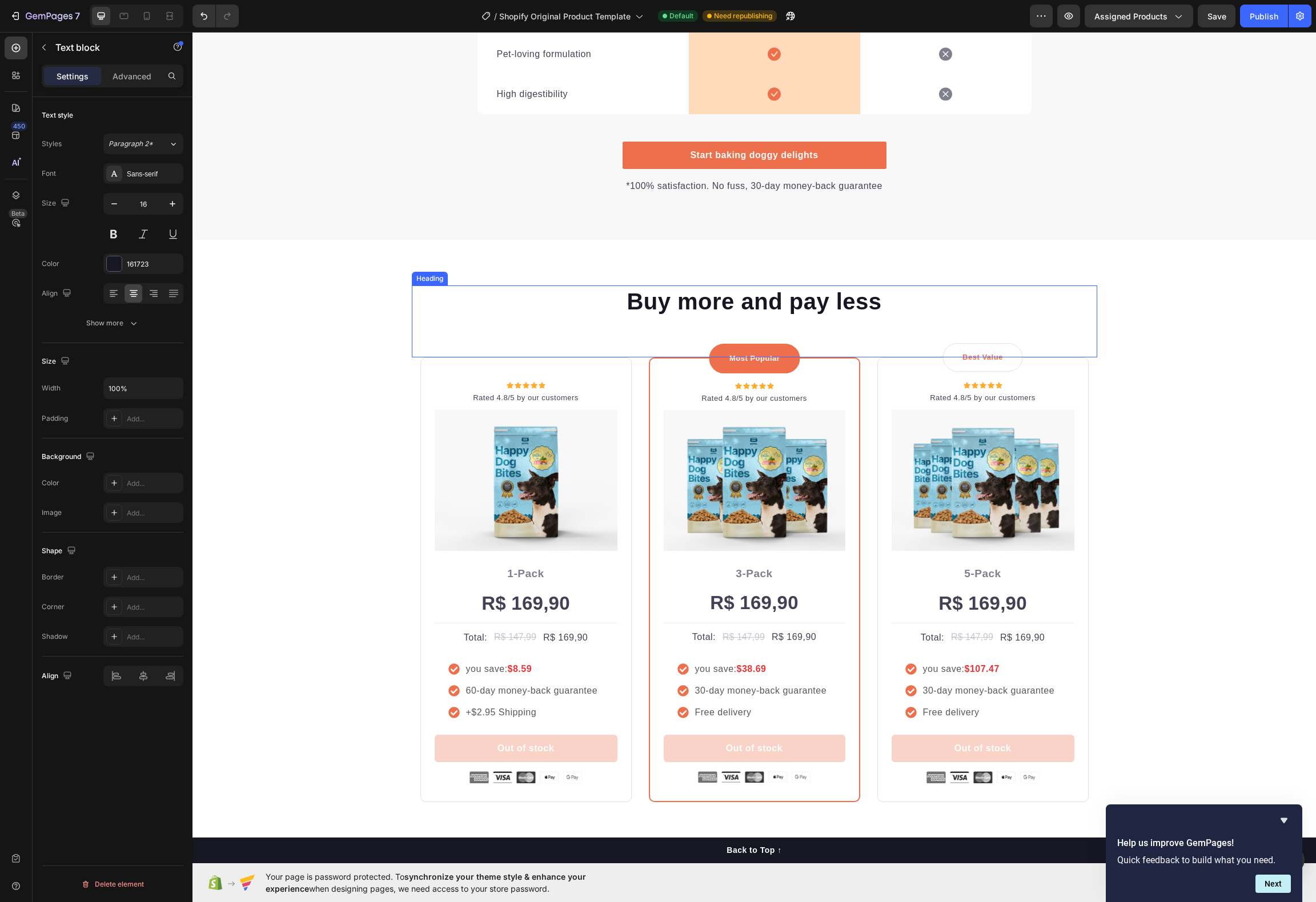
click at [766, 334] on div "Buy more and pay less Heading" at bounding box center [754, 322] width 685 height 72
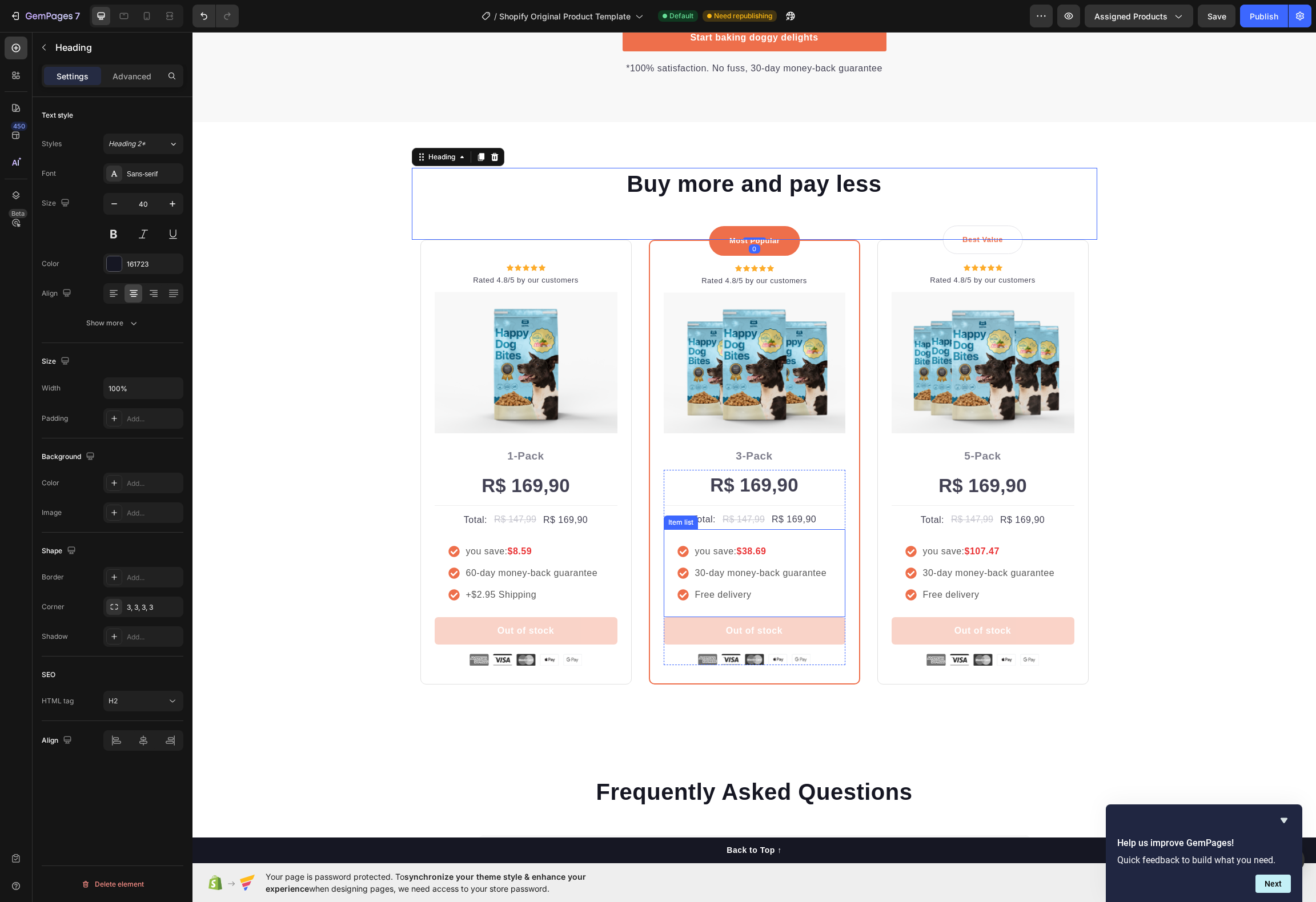
scroll to position [2344, 0]
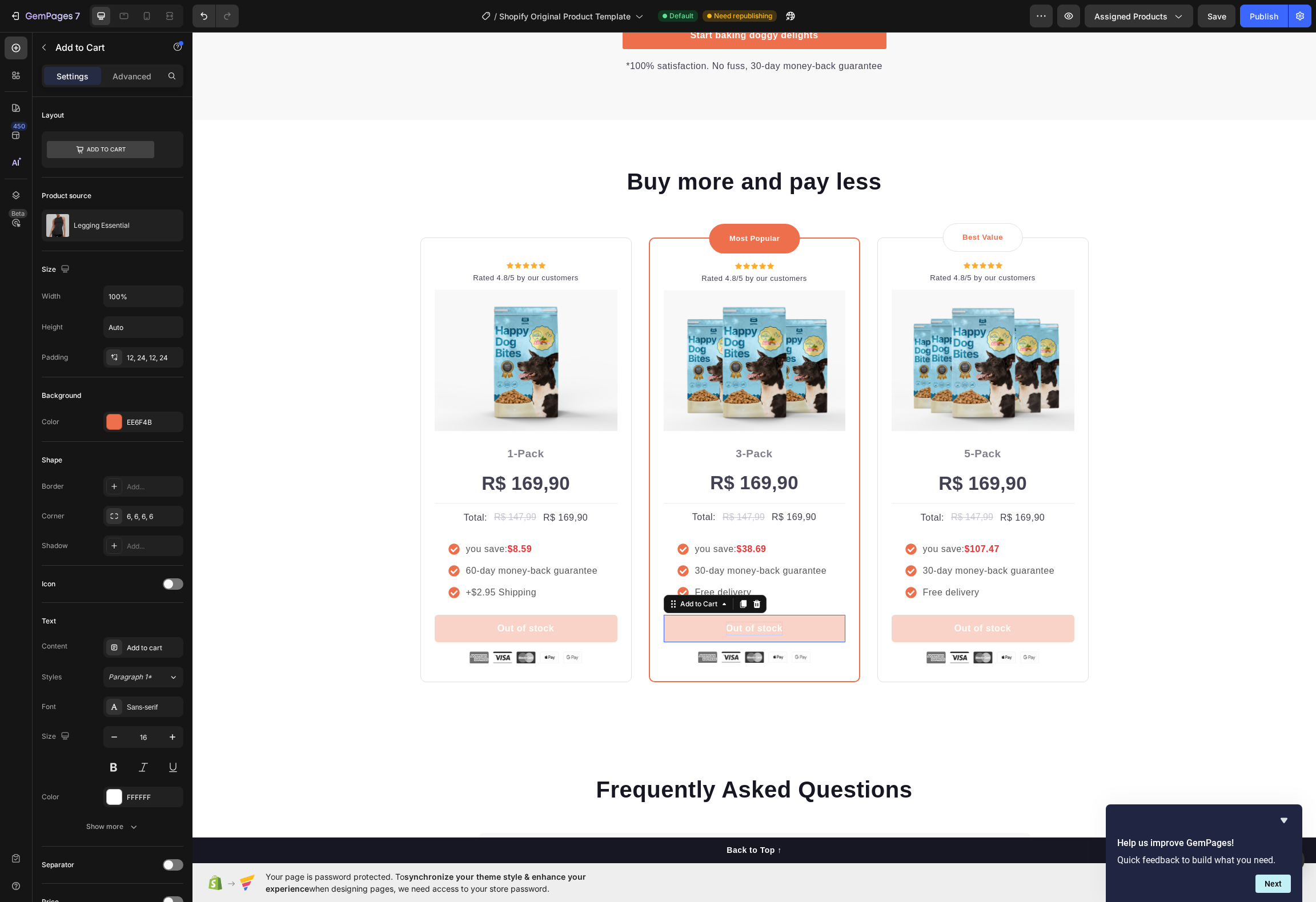
click at [758, 629] on div "Out of stock" at bounding box center [754, 629] width 57 height 14
click at [120, 232] on div "Legging Essential" at bounding box center [112, 225] width 141 height 32
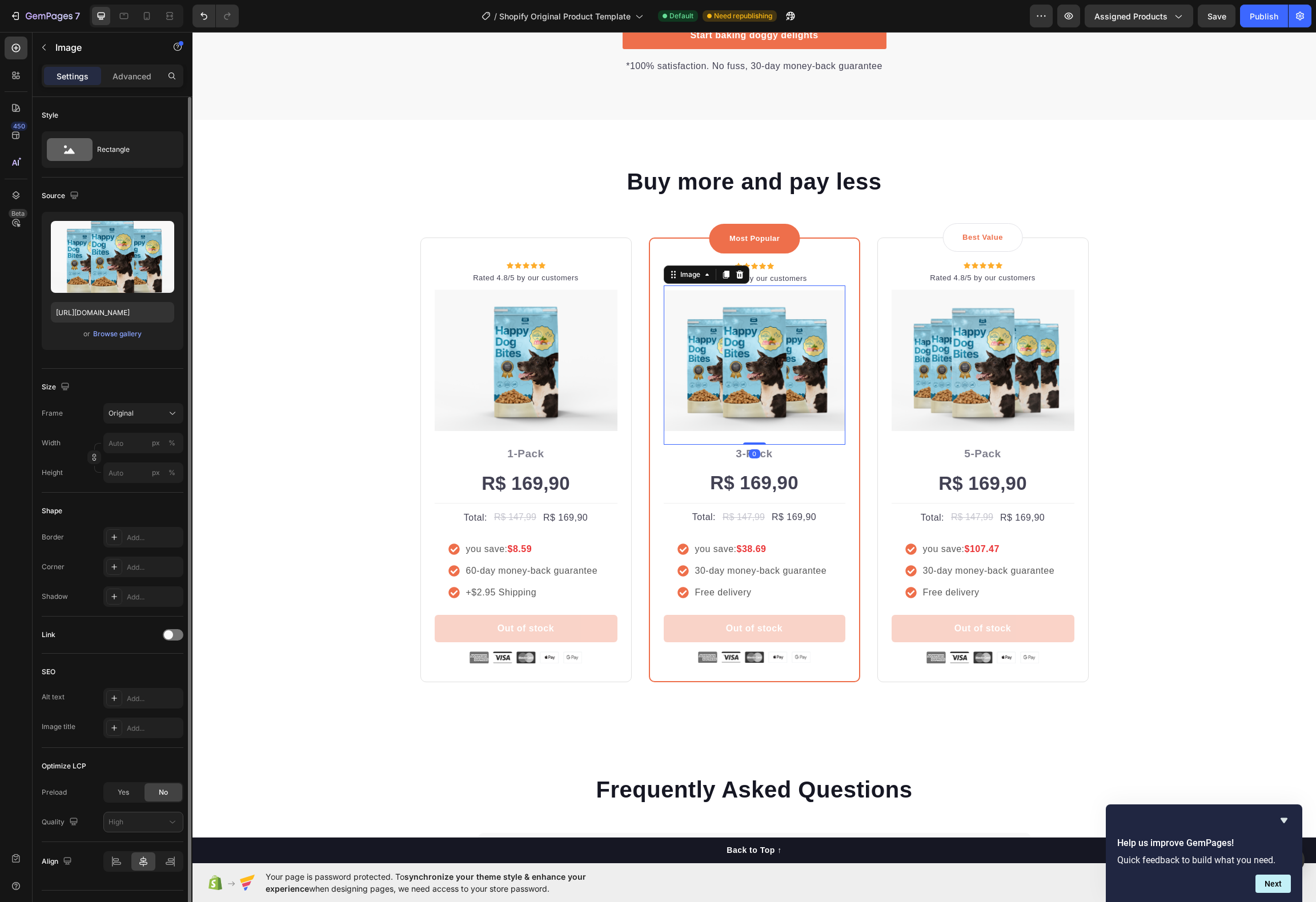
click at [777, 368] on img at bounding box center [755, 361] width 181 height 141
click at [139, 257] on label at bounding box center [112, 257] width 124 height 72
click at [139, 266] on input "file" at bounding box center [112, 276] width 79 height 20
click at [128, 273] on input "file" at bounding box center [112, 276] width 79 height 20
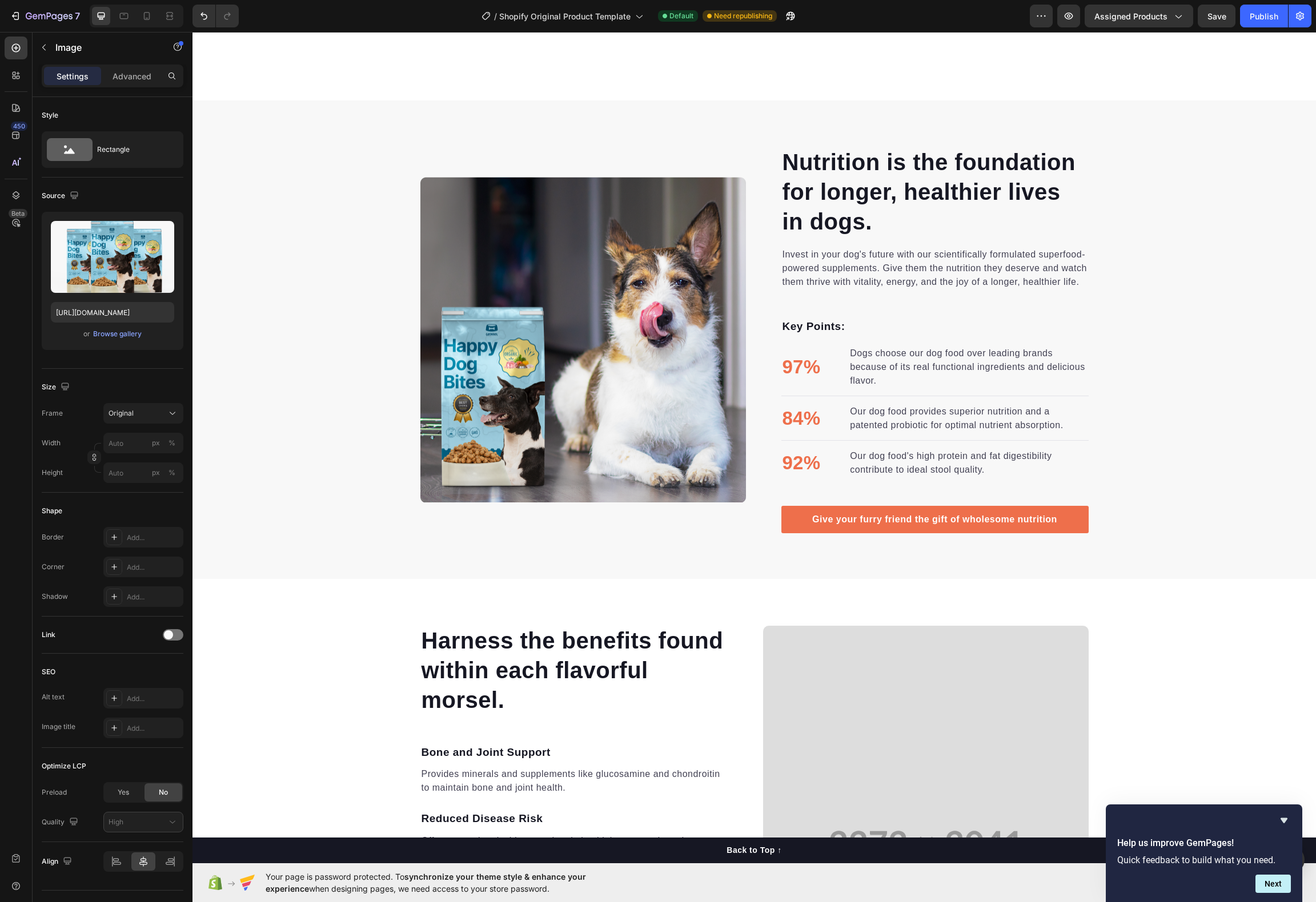
scroll to position [957, 0]
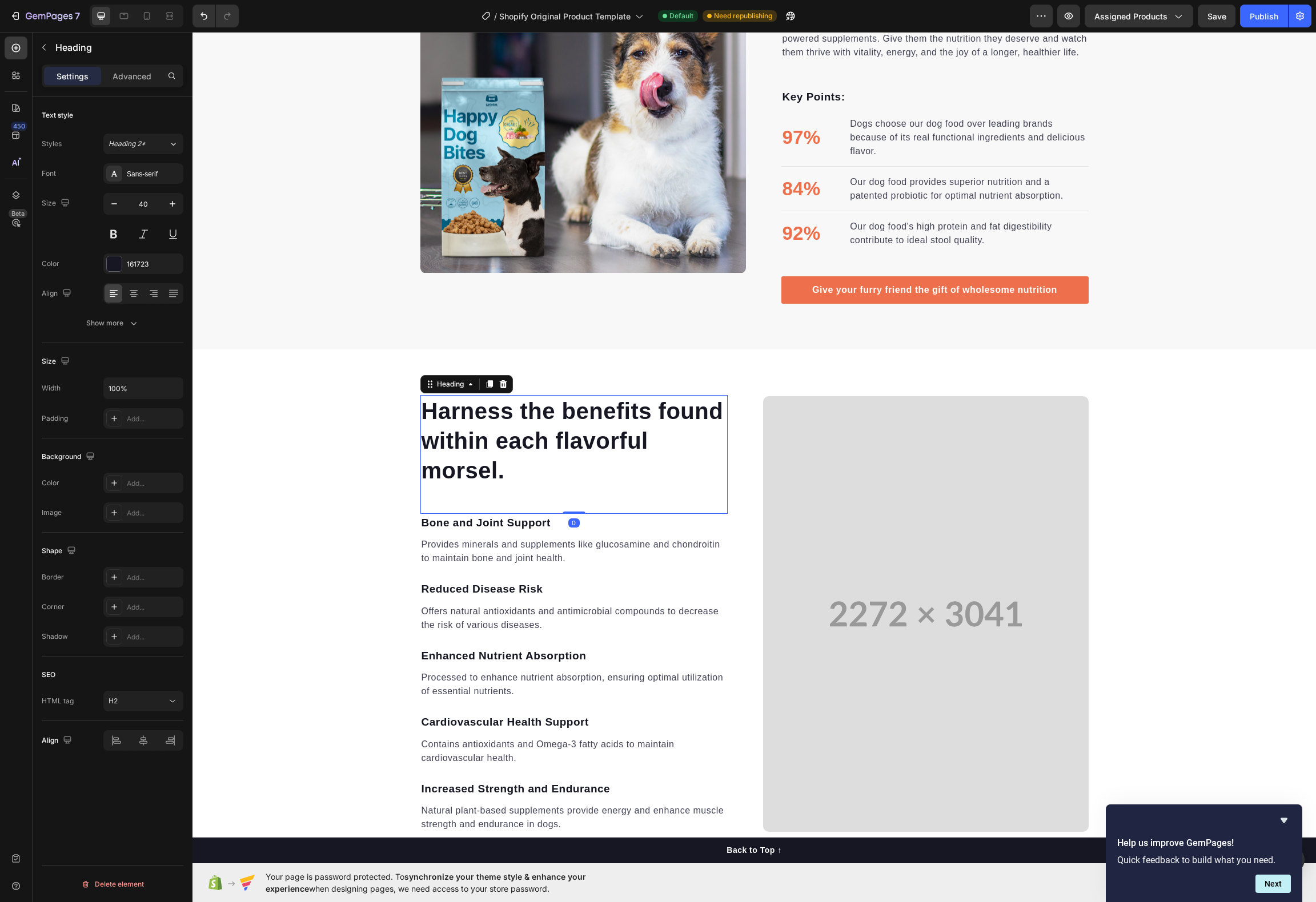
click at [598, 431] on p "Harness the benefits found within each flavorful morsel." at bounding box center [573, 441] width 305 height 89
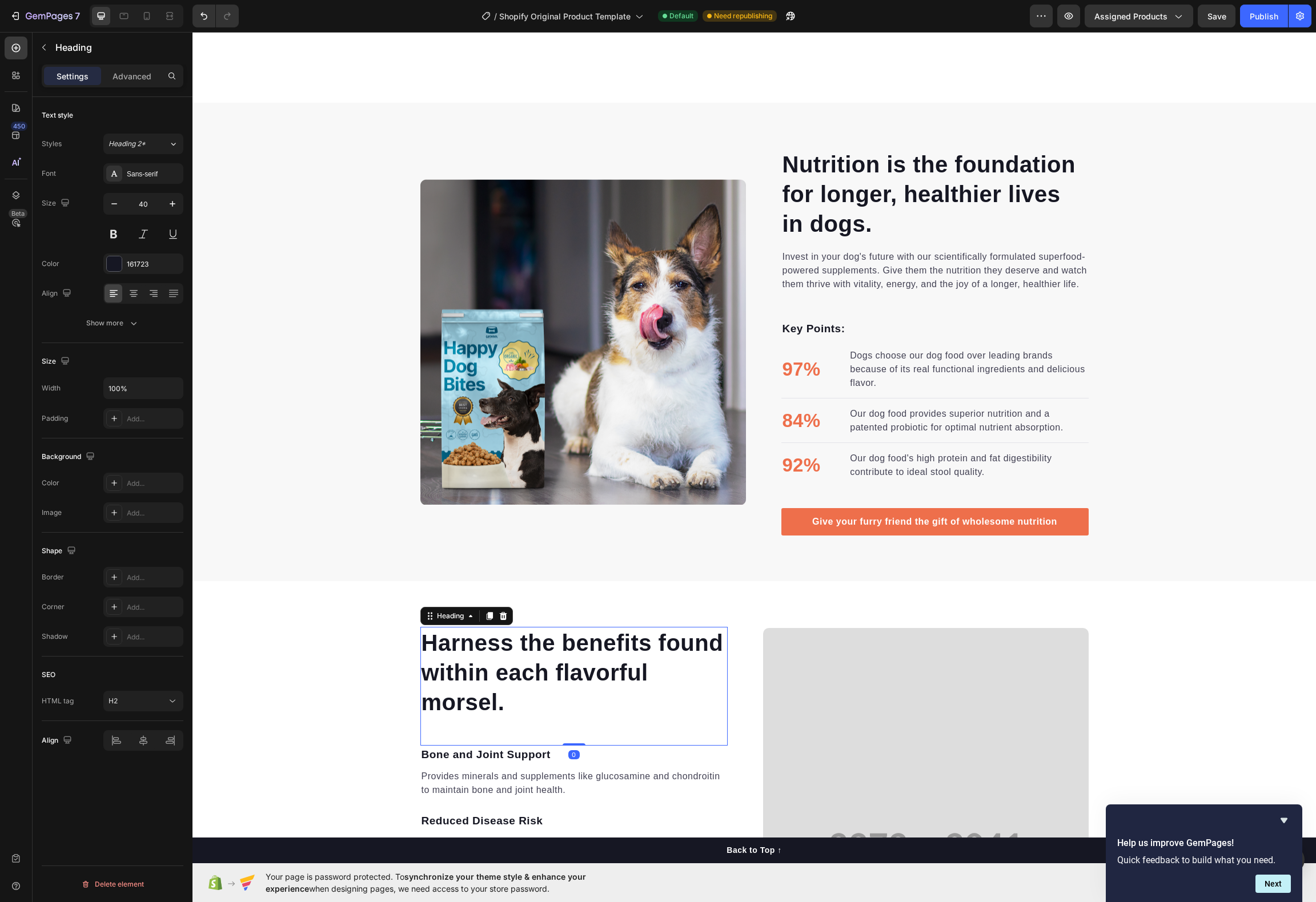
scroll to position [209, 0]
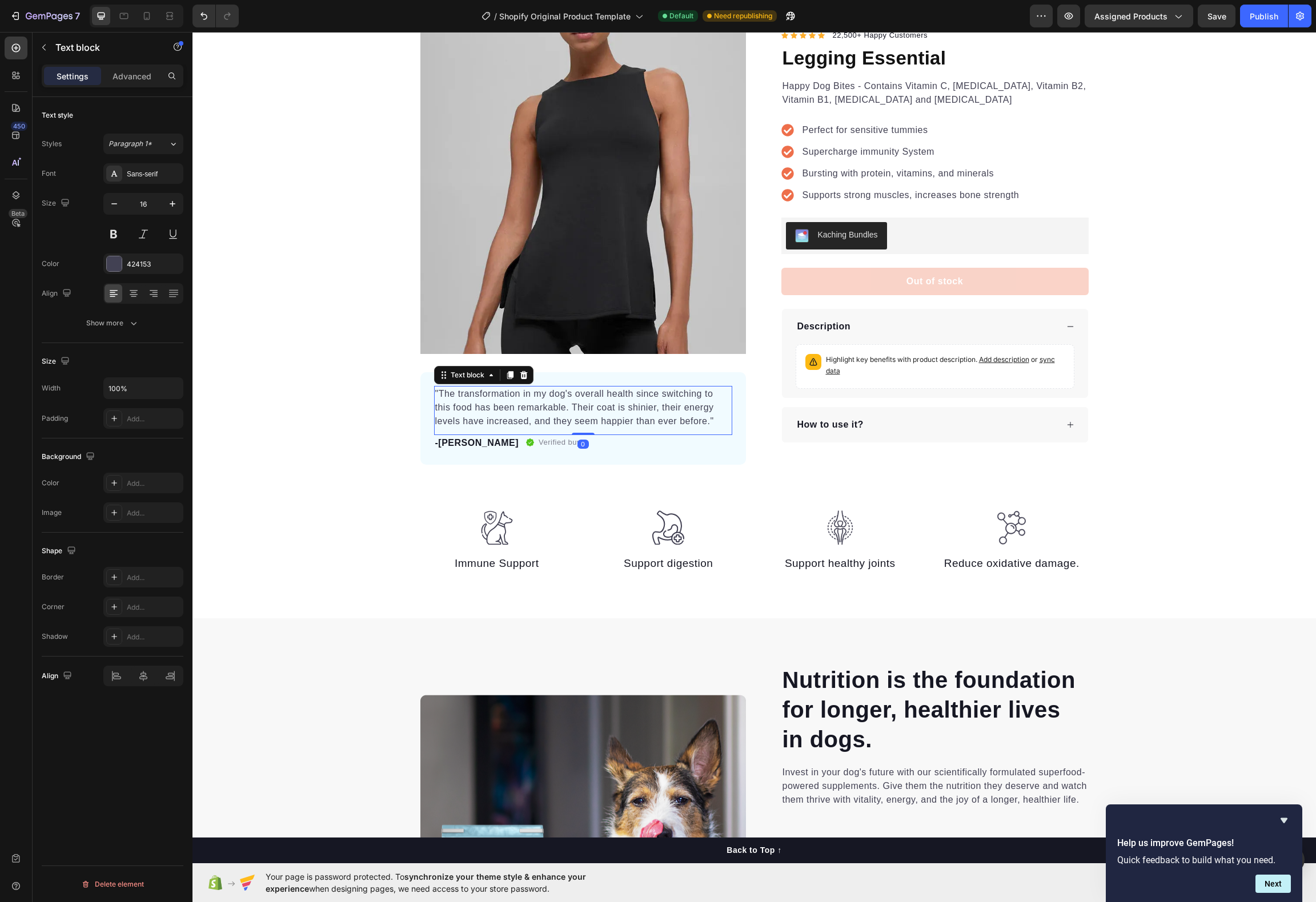
click at [595, 420] on p ""The transformation in my dog's overall health since switching to this food has…" at bounding box center [582, 408] width 295 height 41
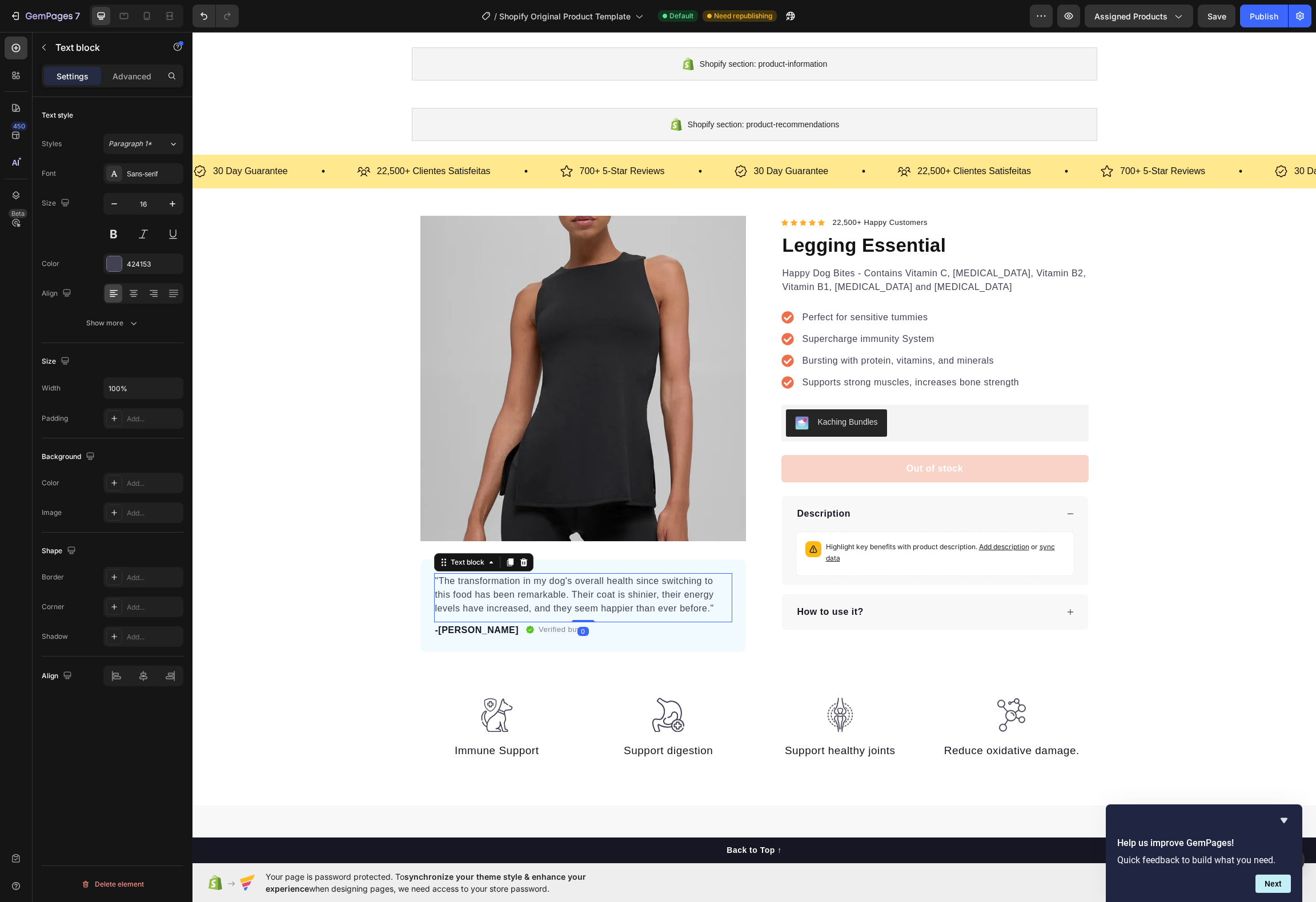
scroll to position [24, 0]
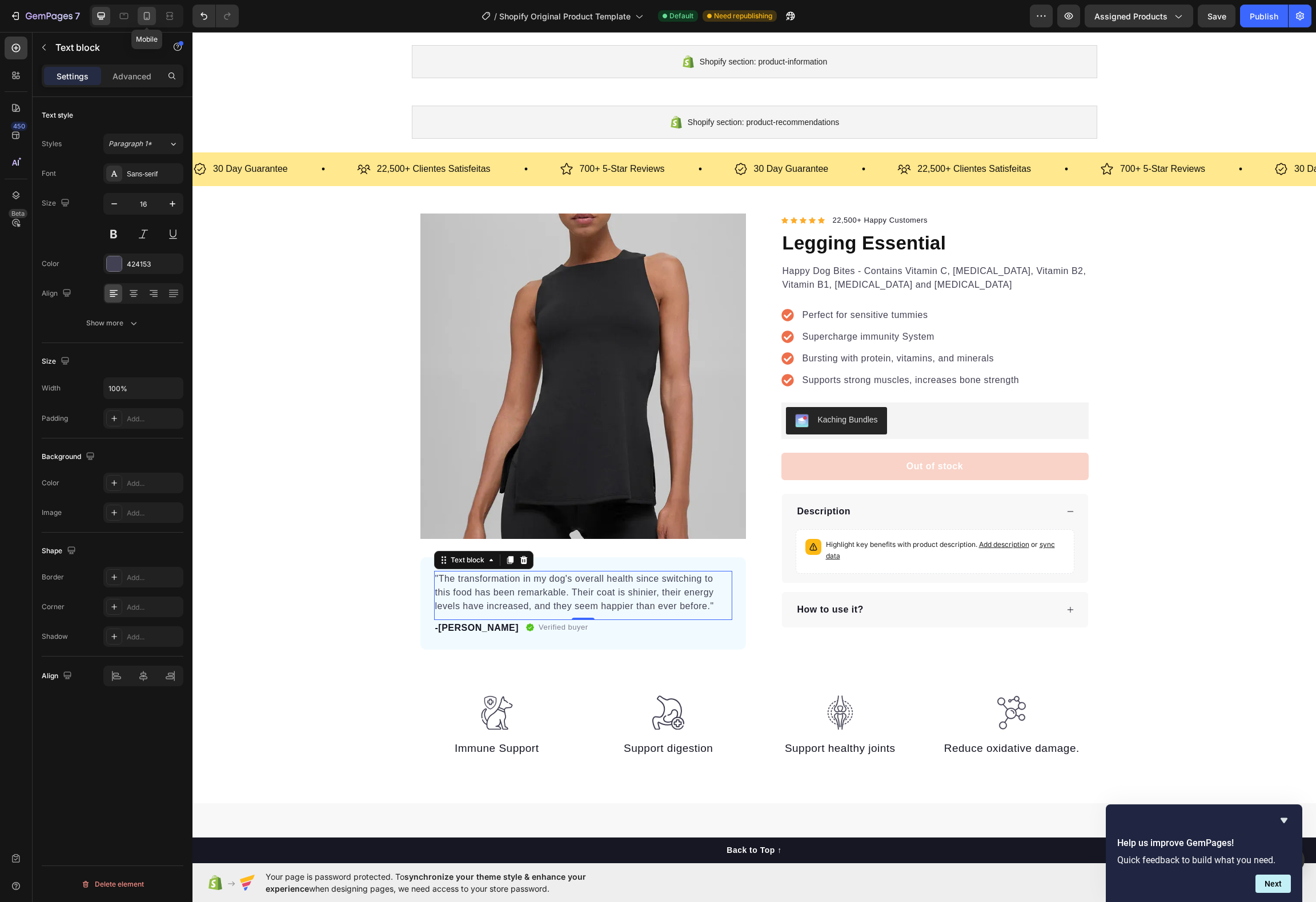
click at [152, 21] on div at bounding box center [146, 16] width 19 height 19
type input "14"
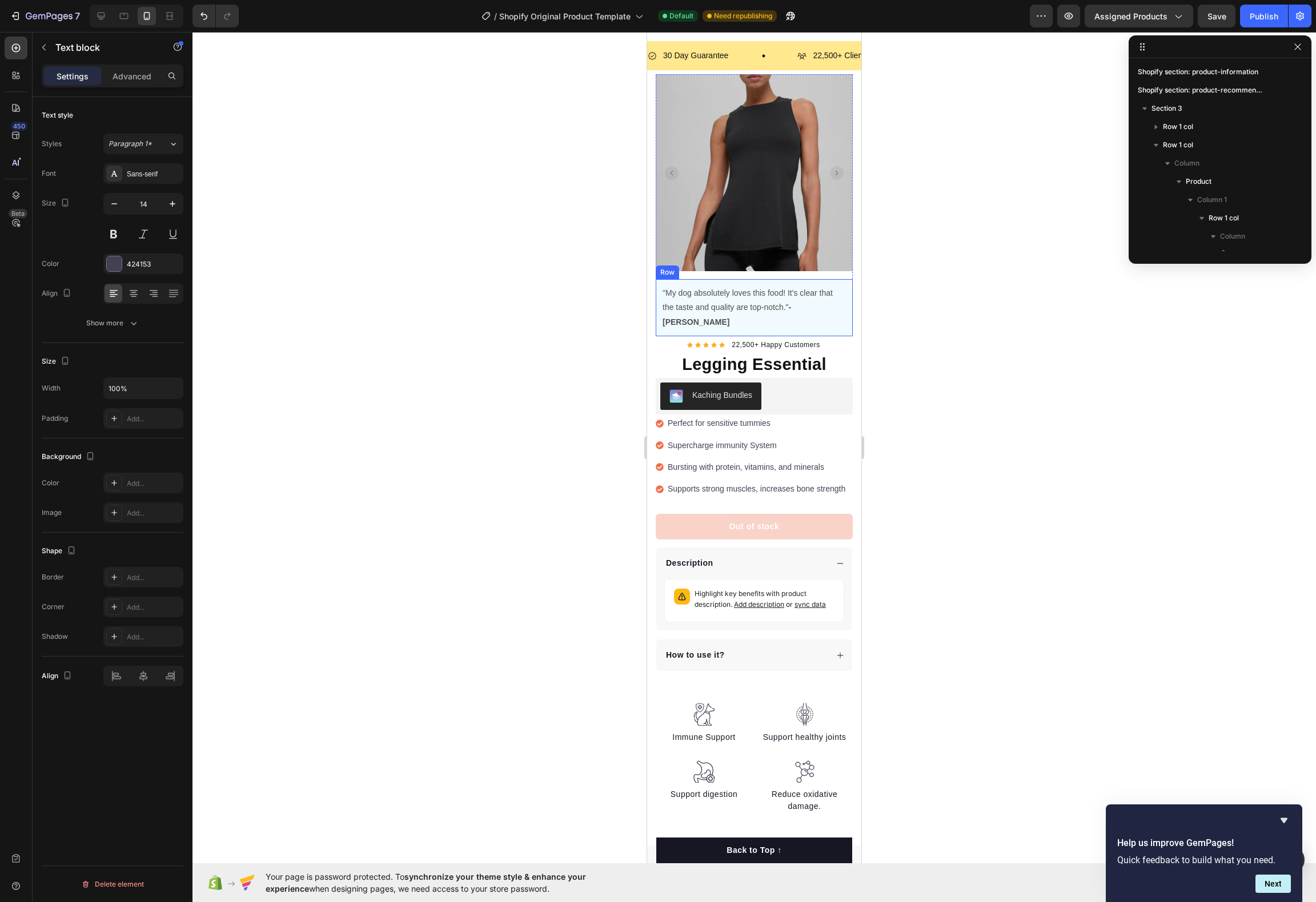
scroll to position [356, 0]
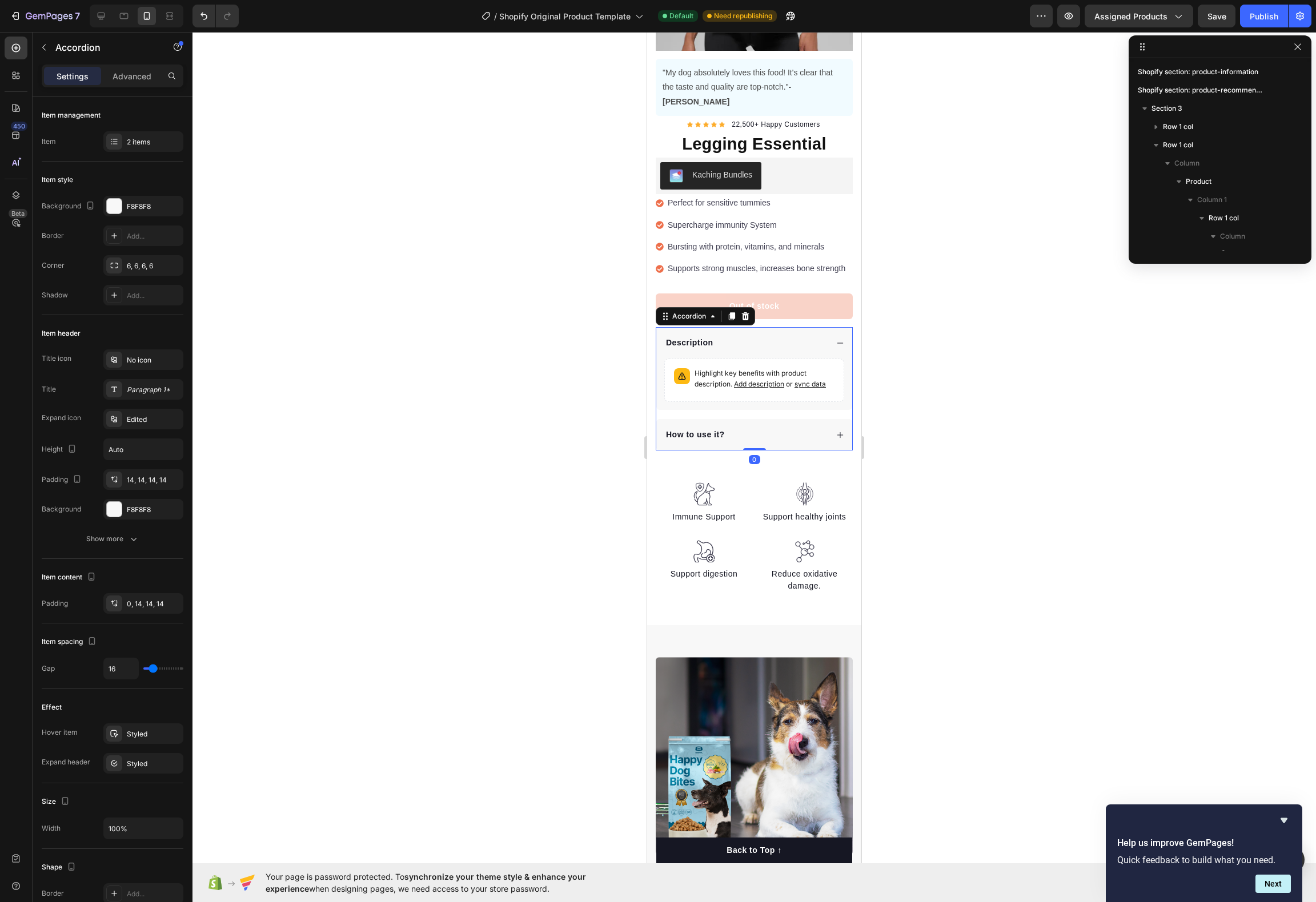
click at [748, 328] on div "Description" at bounding box center [754, 343] width 196 height 31
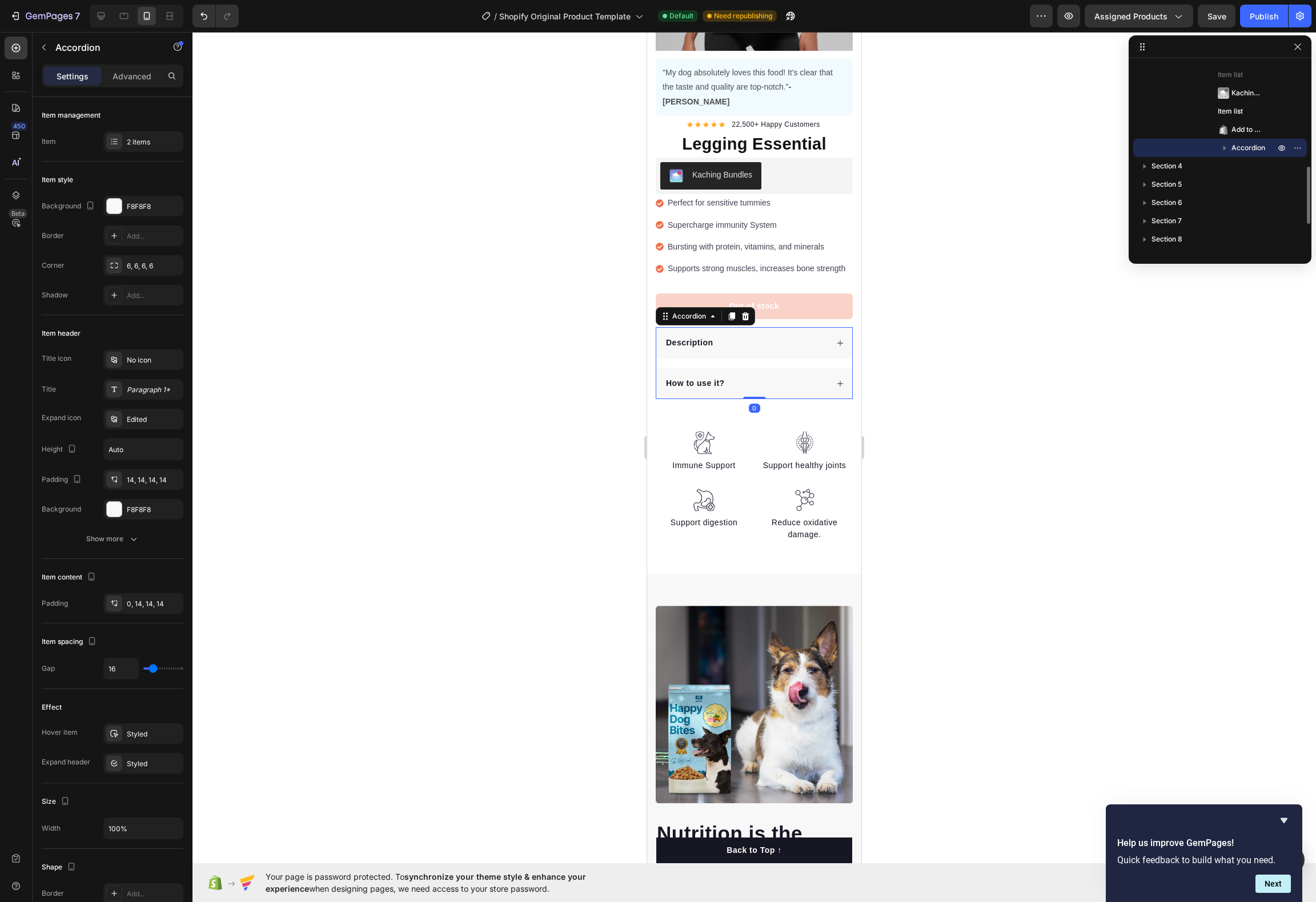
click at [755, 335] on div "Description" at bounding box center [745, 343] width 163 height 16
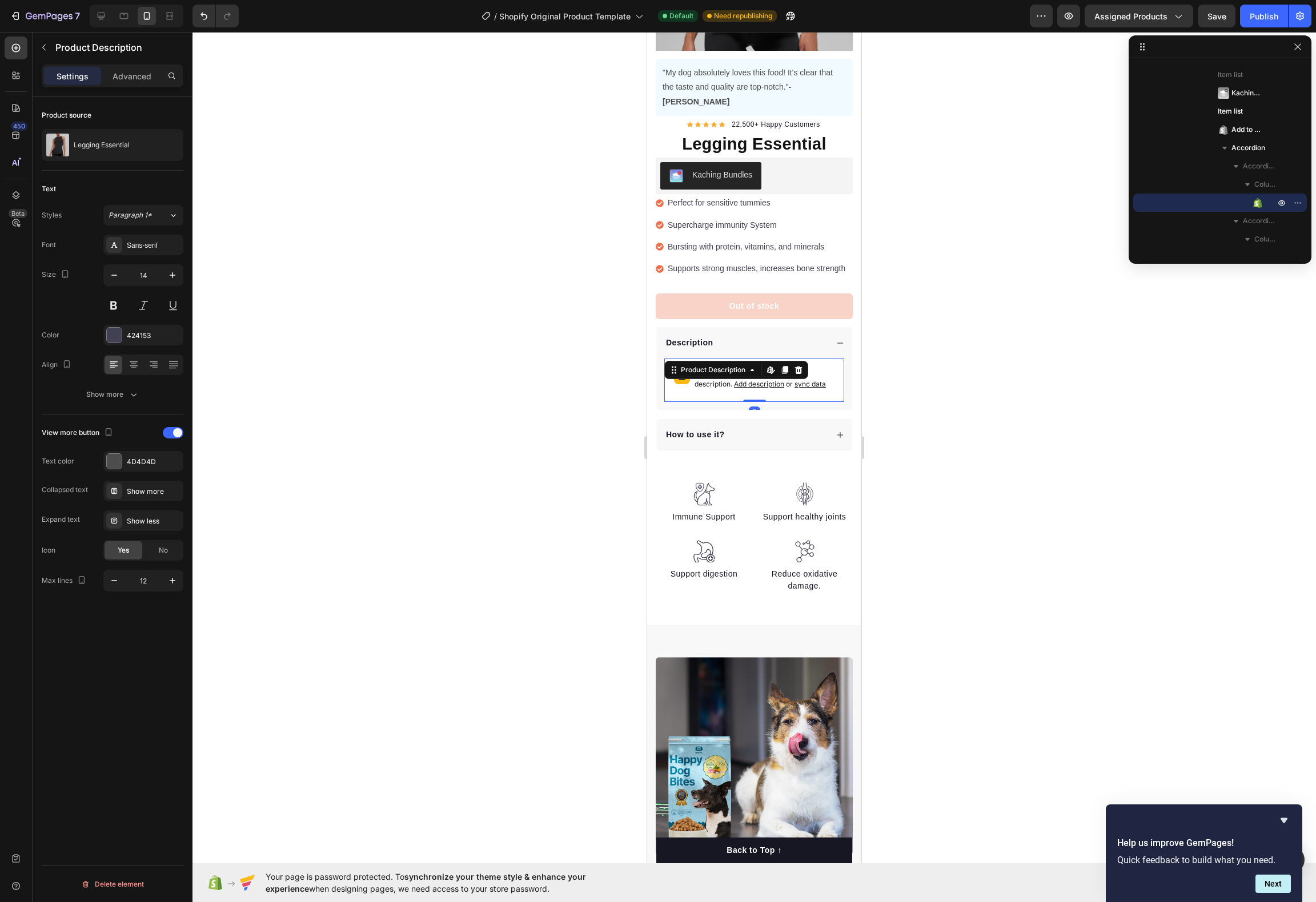
click at [758, 380] on span "Add description" at bounding box center [759, 384] width 51 height 9
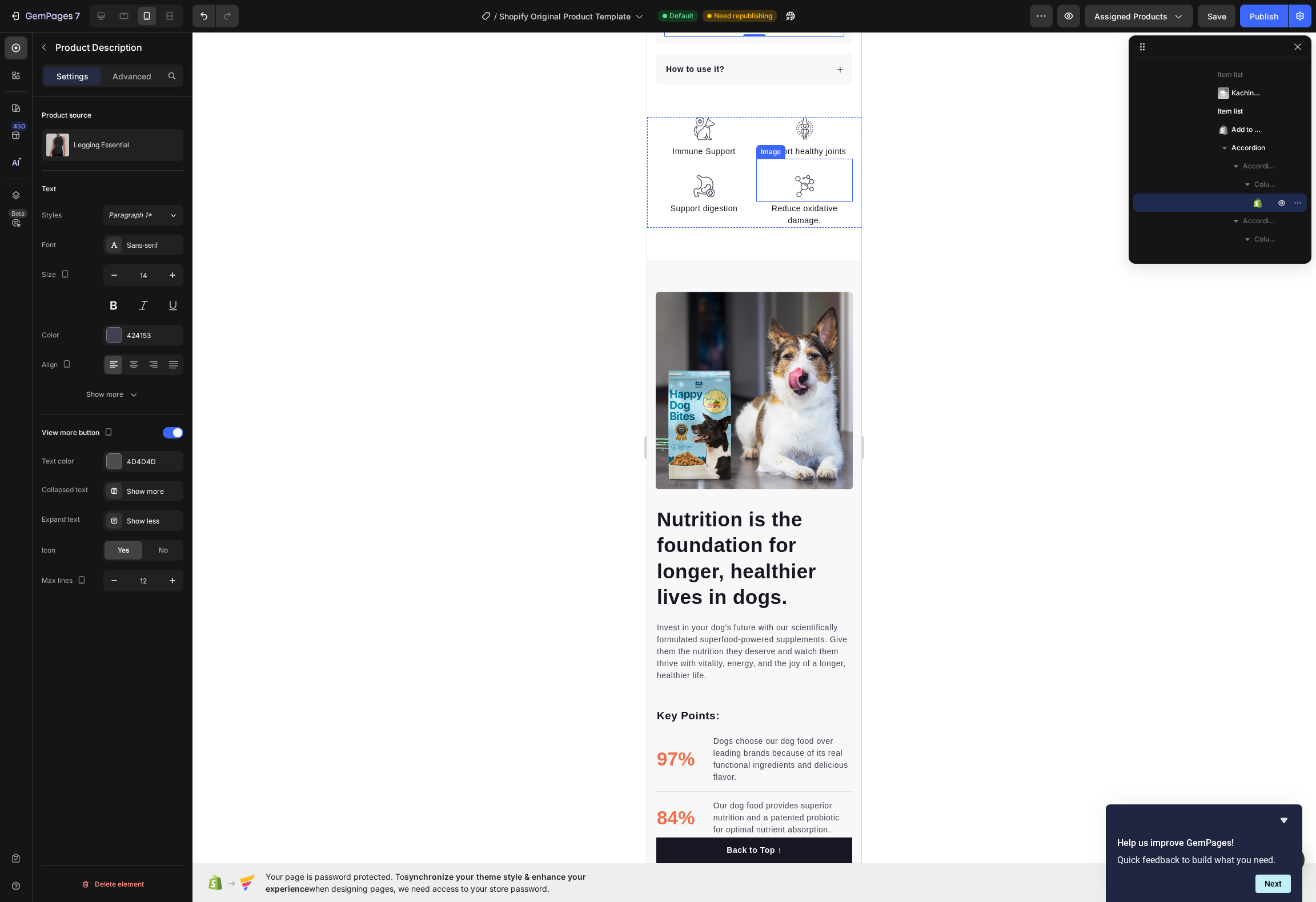
scroll to position [923, 0]
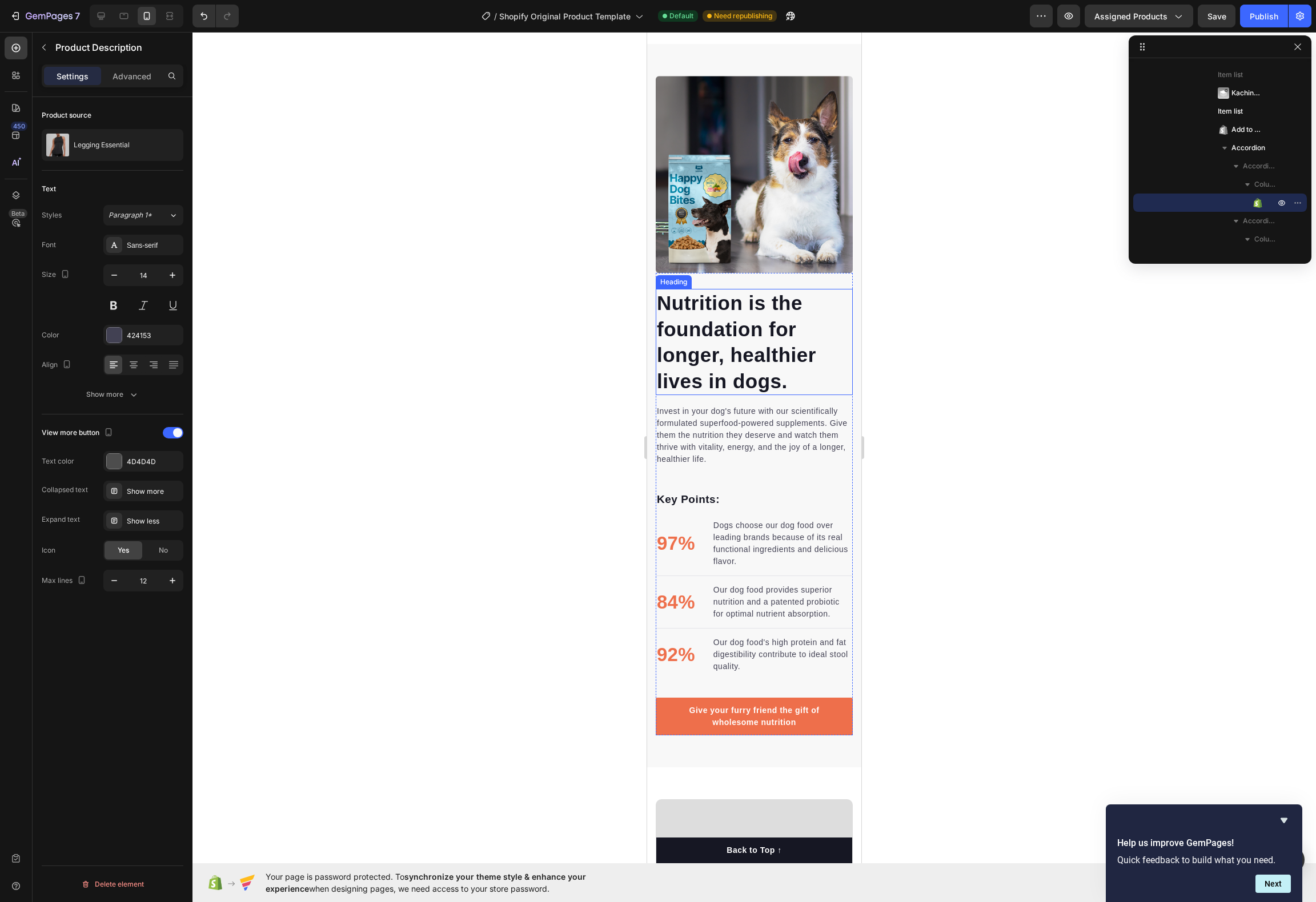
click at [734, 338] on p "Nutrition is the foundation for longer, healthier lives in dogs." at bounding box center [755, 342] width 195 height 104
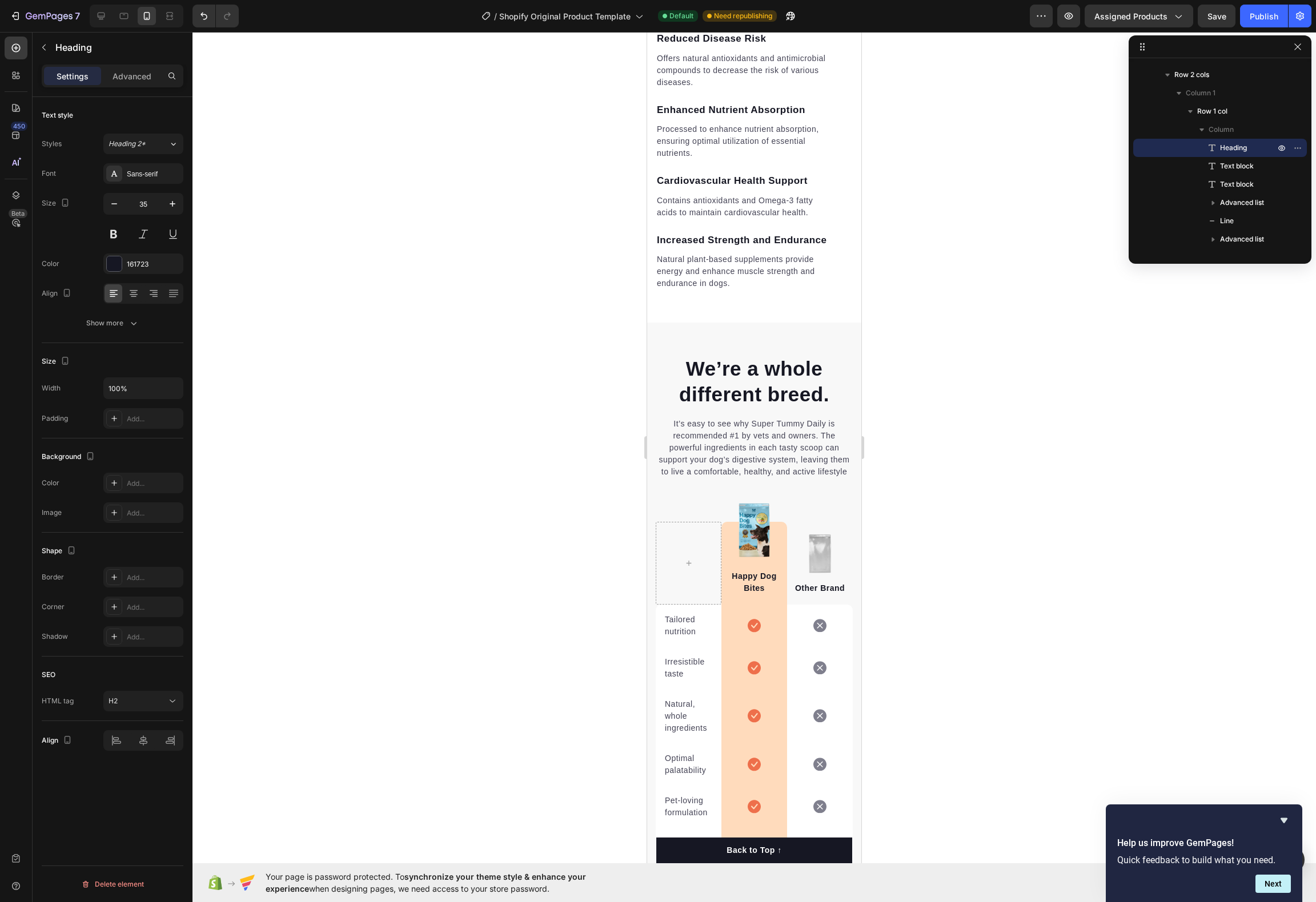
scroll to position [2474, 0]
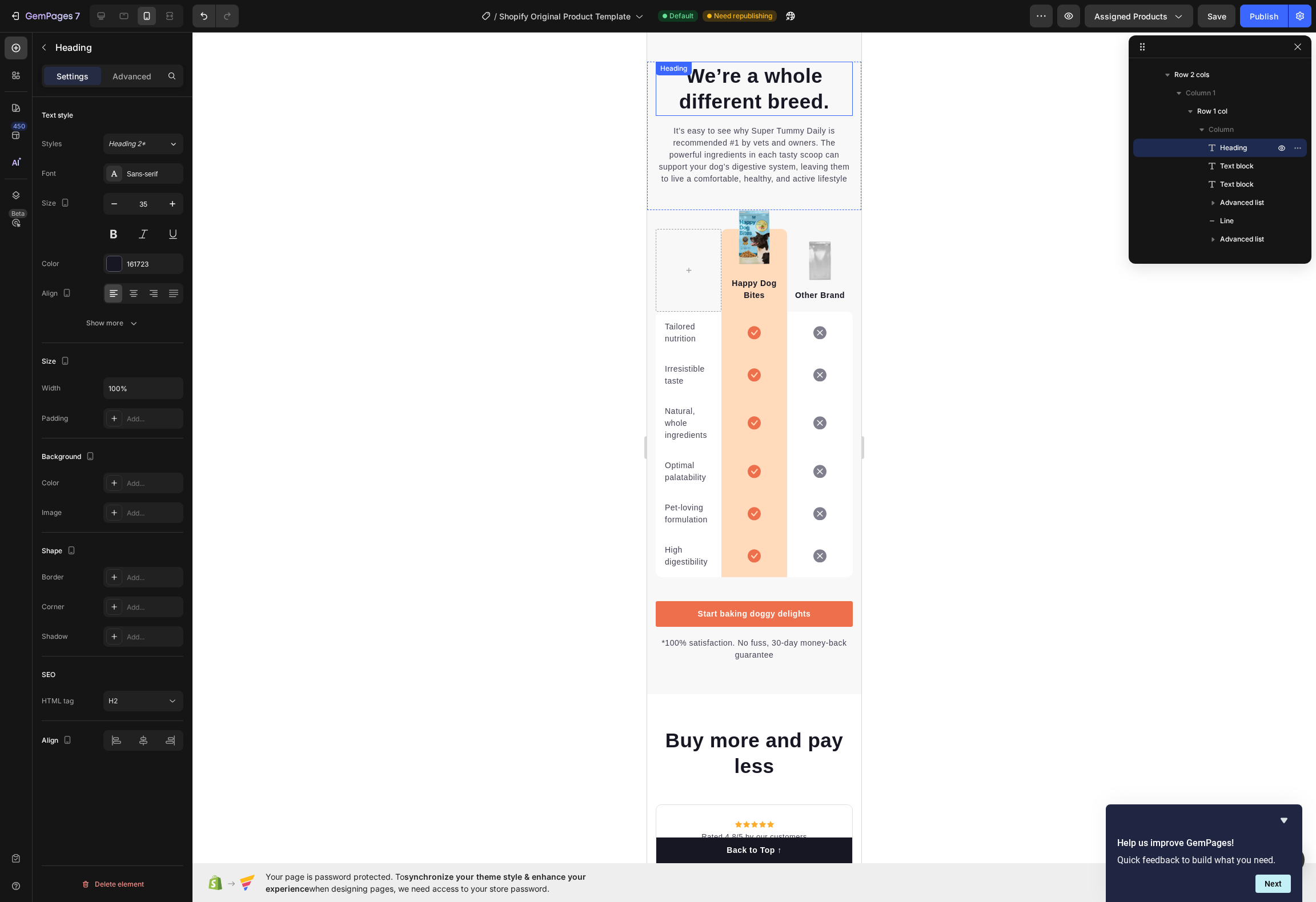
click at [738, 105] on p "We’re a whole different breed." at bounding box center [755, 88] width 195 height 52
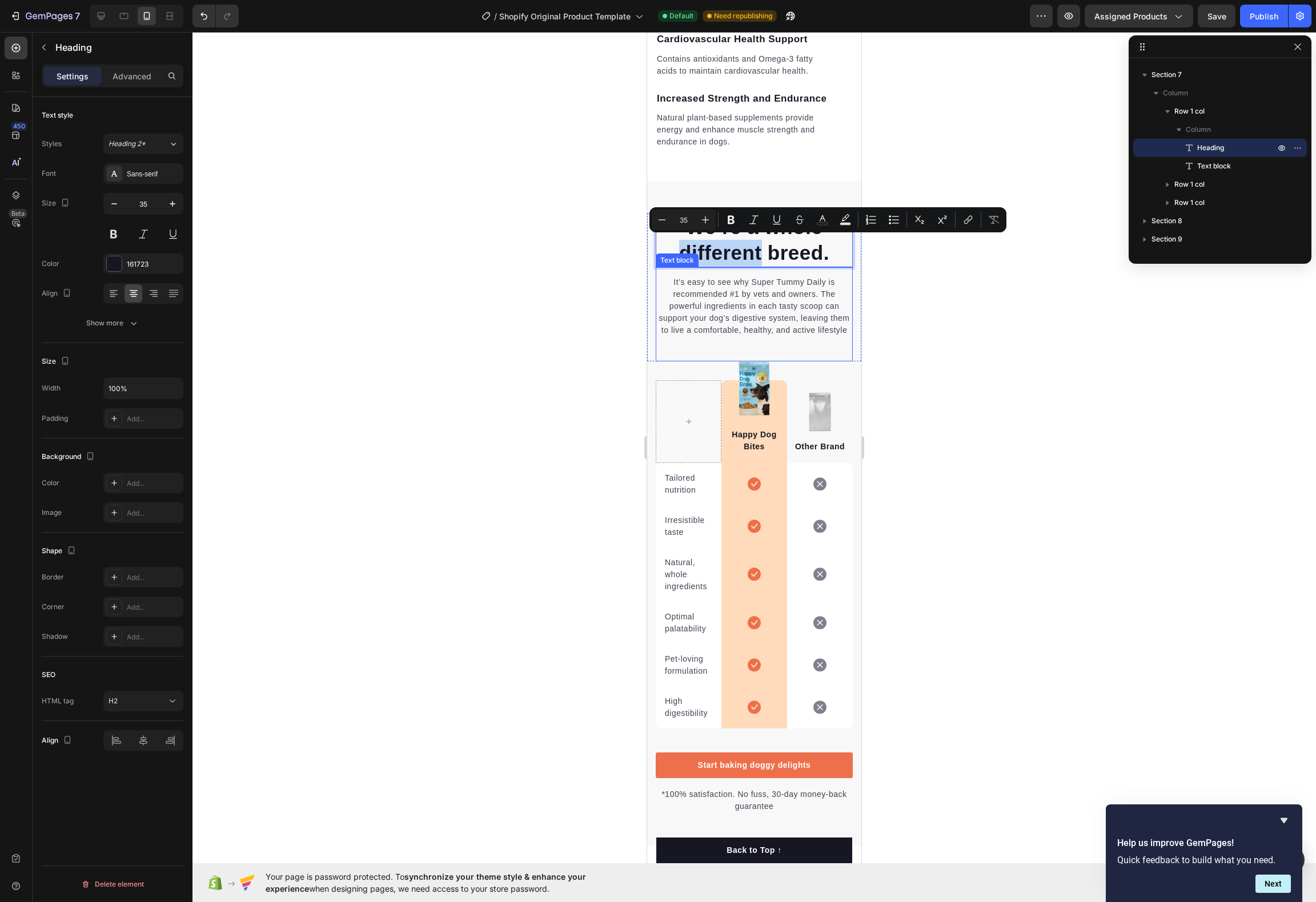
scroll to position [2324, 0]
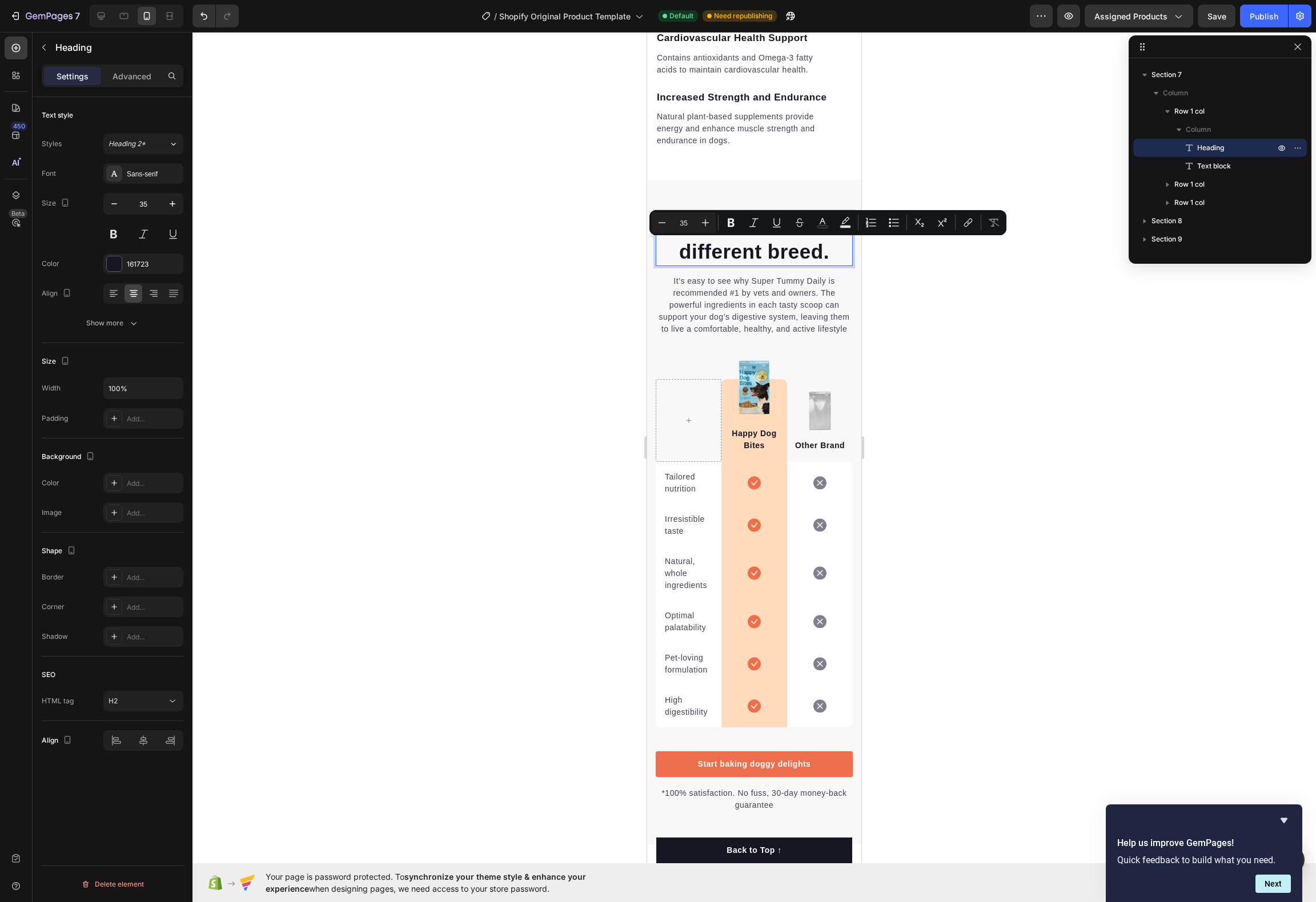
click at [804, 255] on p "We’re a whole different breed." at bounding box center [755, 238] width 195 height 52
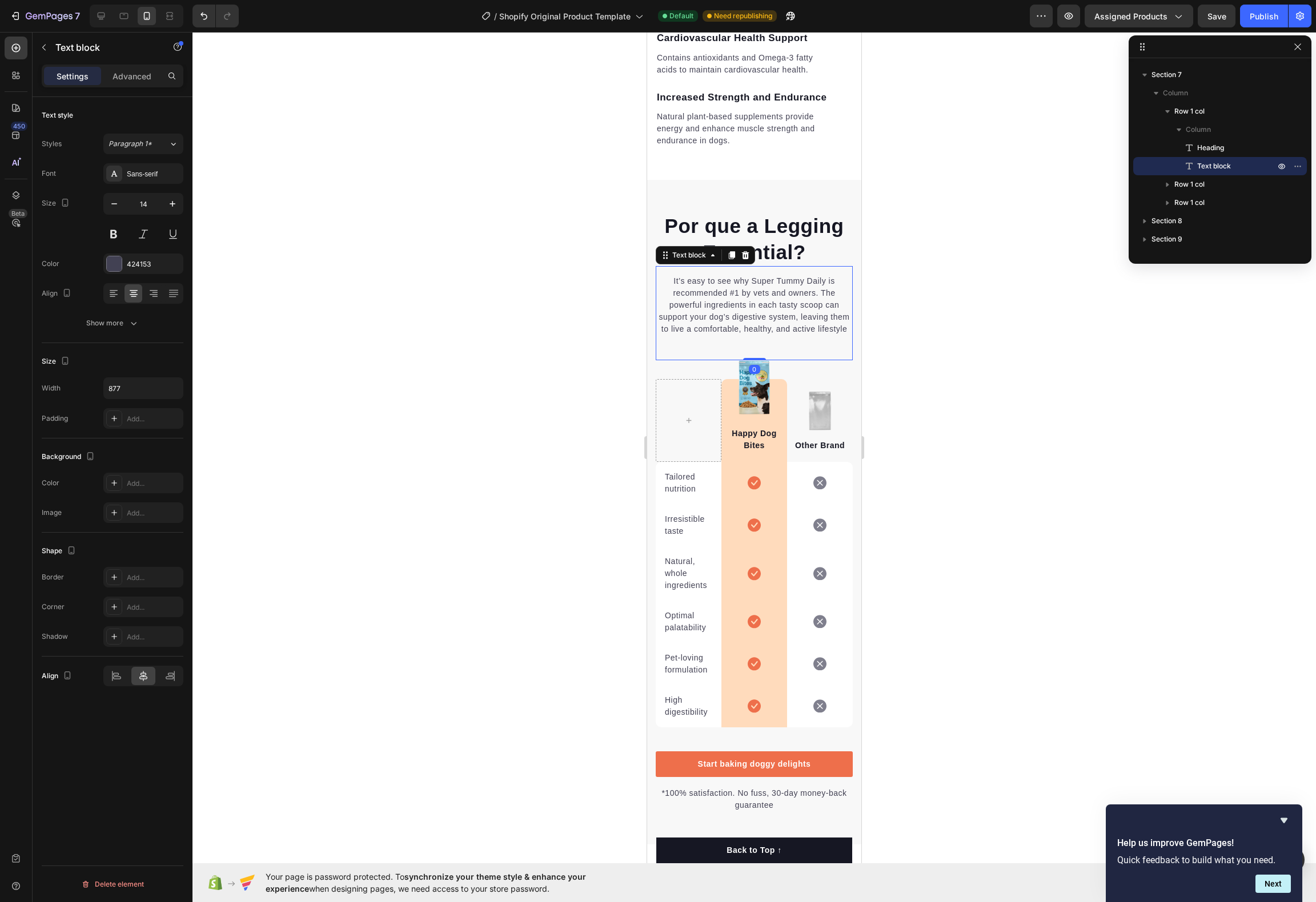
click at [791, 301] on p "It’s easy to see why Super Tummy Daily is recommended #1 by vets and owners. Th…" at bounding box center [755, 305] width 195 height 60
click at [792, 453] on div "Other Brand Text block" at bounding box center [819, 447] width 65 height 31
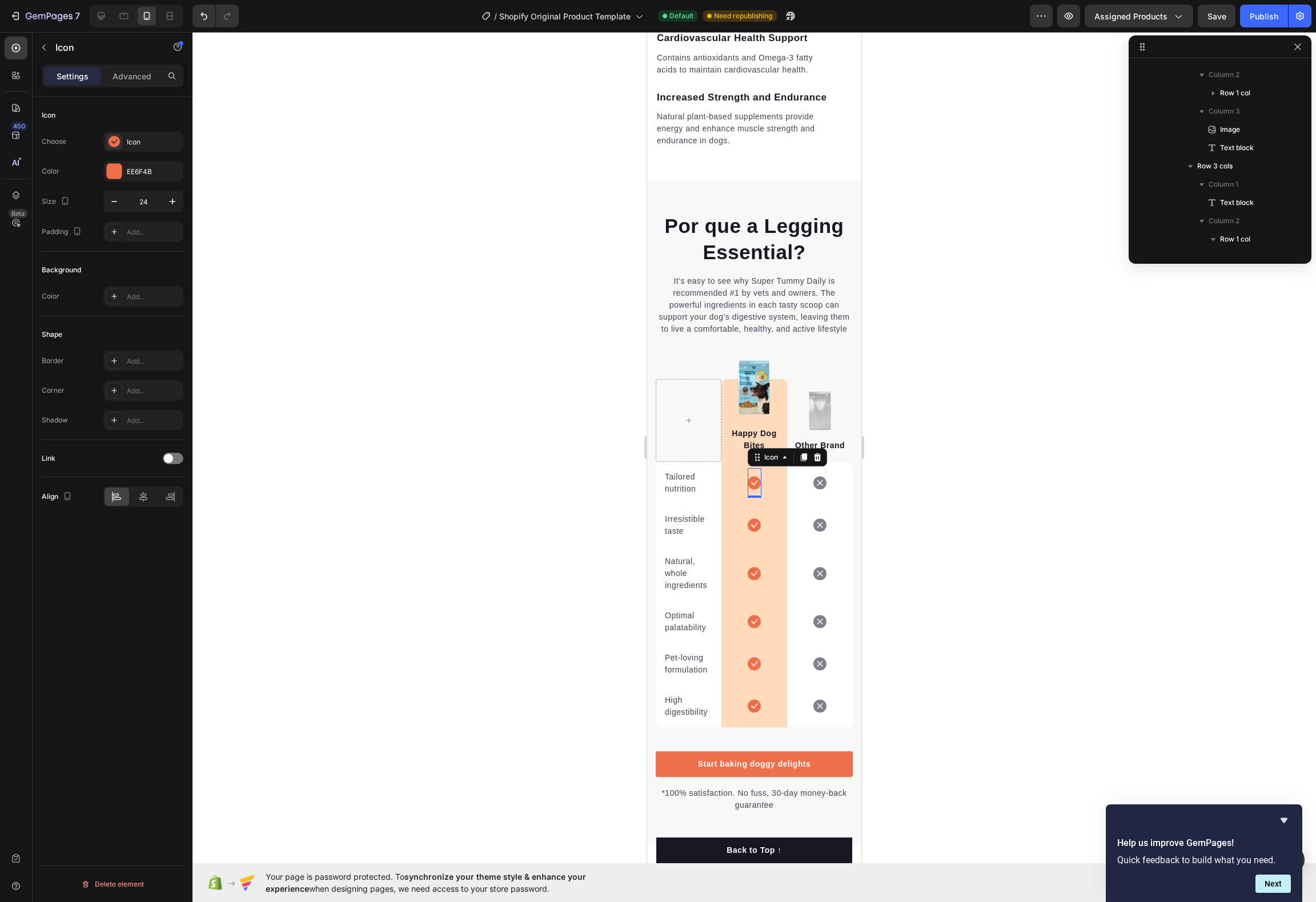
click at [755, 484] on icon at bounding box center [754, 484] width 13 height 14
click at [686, 487] on p "Tailored nutrition" at bounding box center [688, 483] width 48 height 24
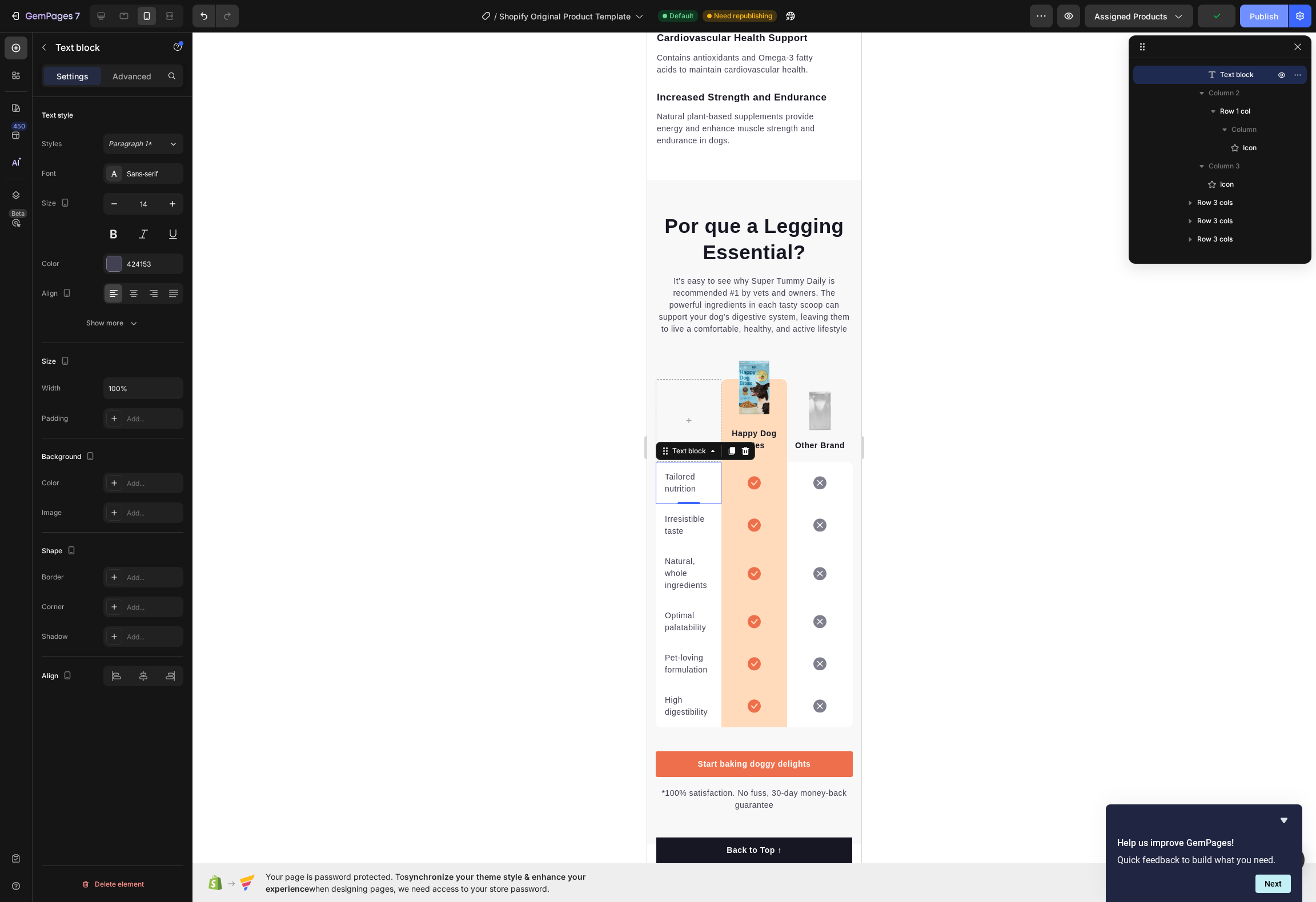
click at [1275, 26] on button "Publish" at bounding box center [1263, 16] width 48 height 22
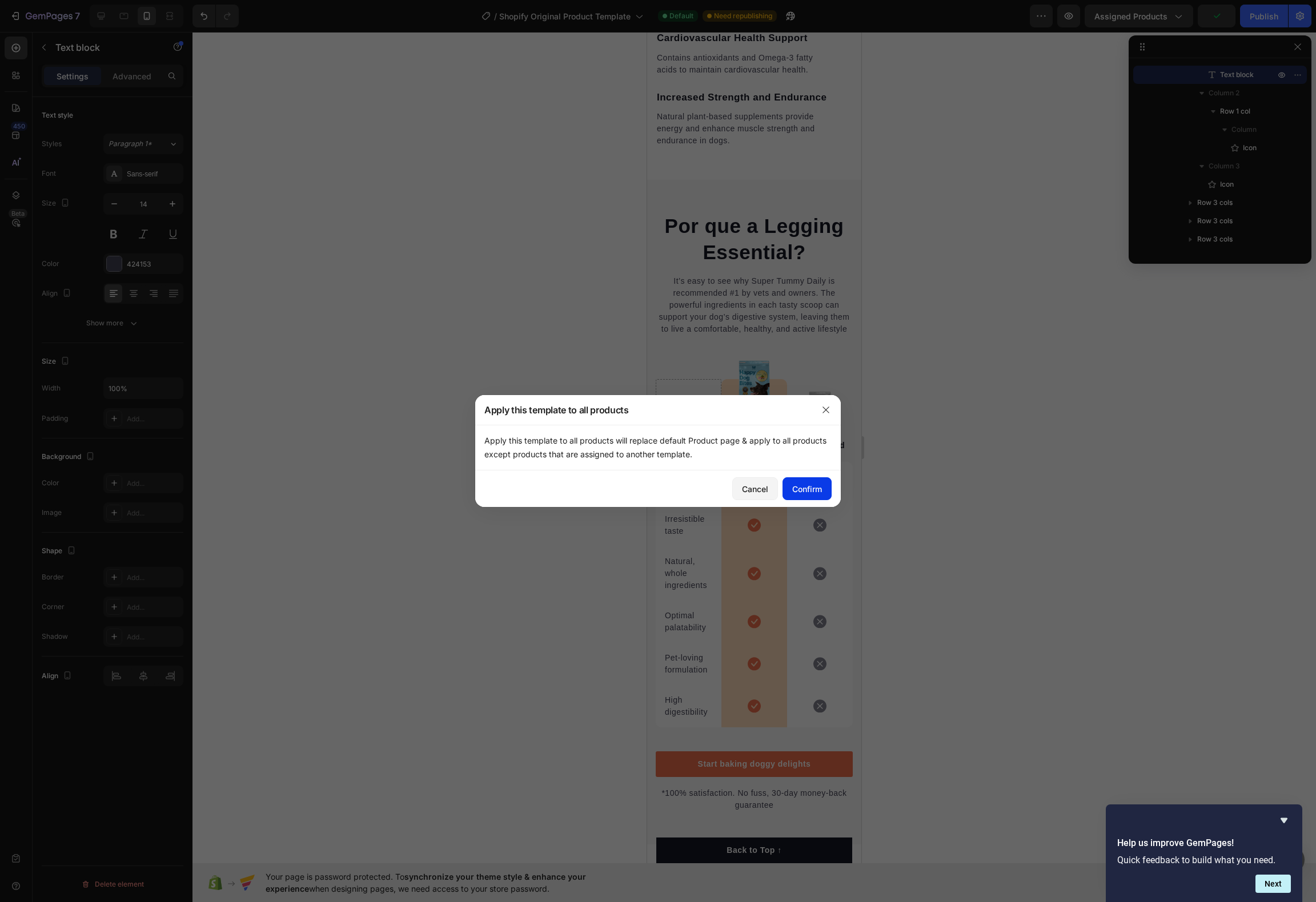
click at [805, 489] on div "Confirm" at bounding box center [806, 490] width 29 height 12
